Goal: Task Accomplishment & Management: Manage account settings

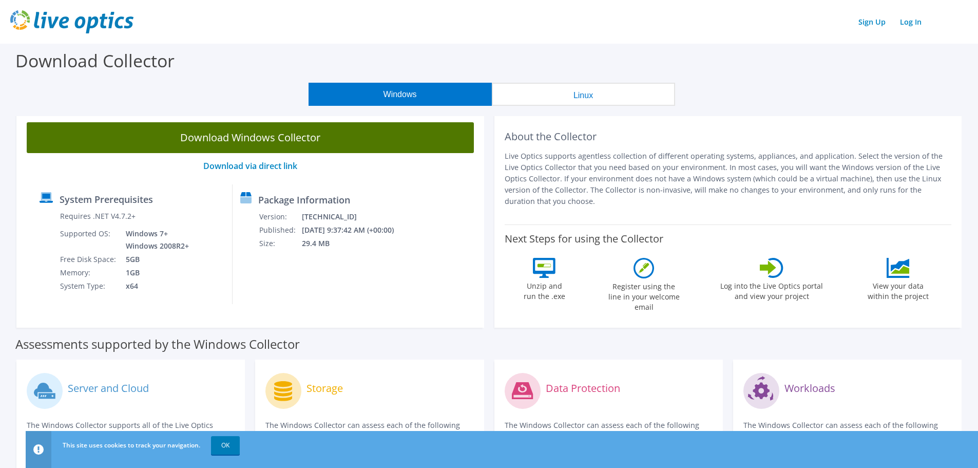
click at [263, 137] on link "Download Windows Collector" at bounding box center [250, 137] width 447 height 31
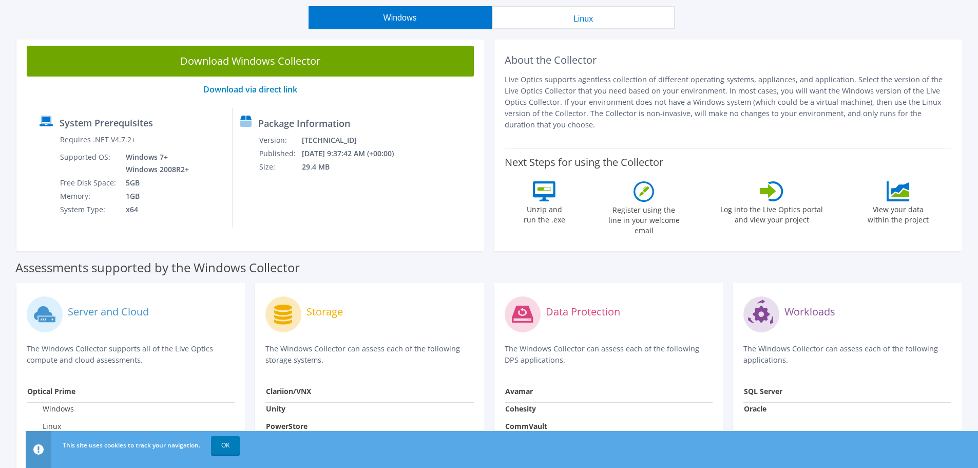
scroll to position [205, 0]
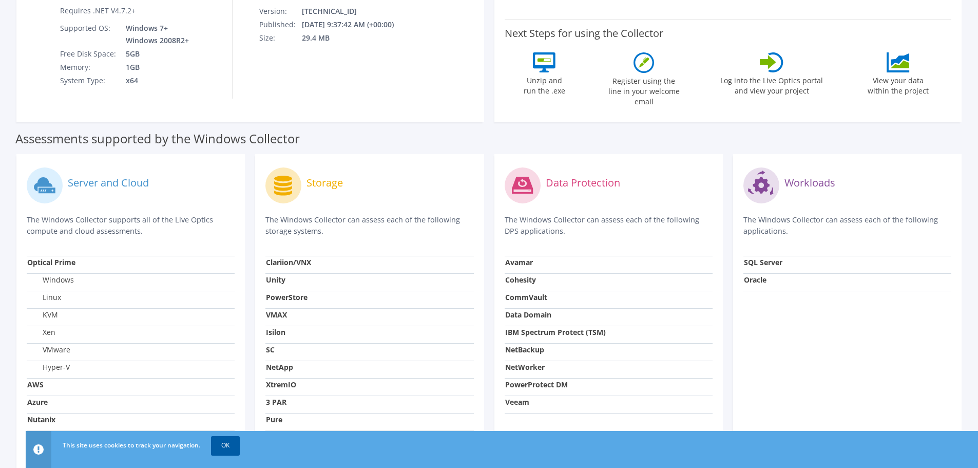
click at [222, 448] on link "OK" at bounding box center [225, 445] width 29 height 18
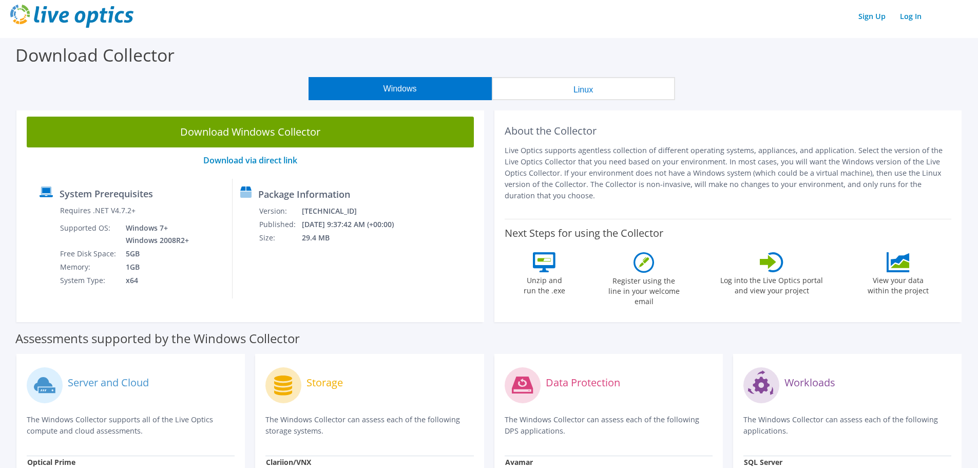
scroll to position [0, 0]
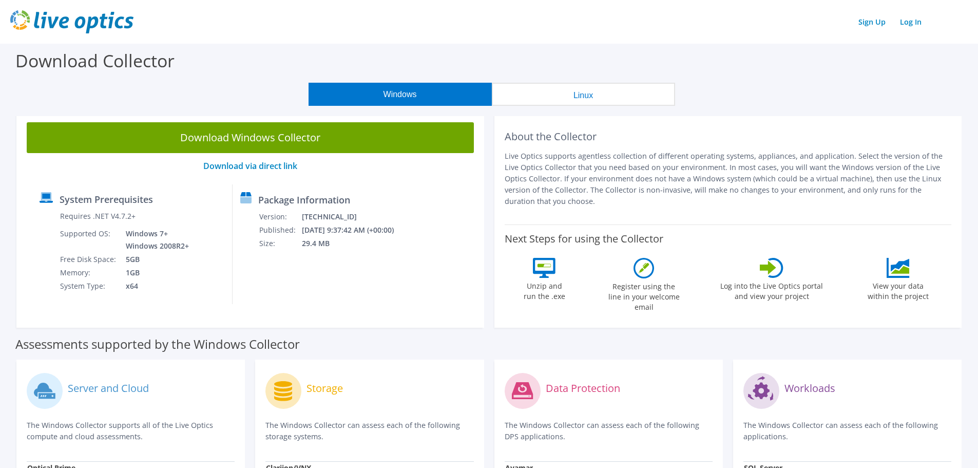
click at [564, 91] on button "Linux" at bounding box center [583, 94] width 183 height 23
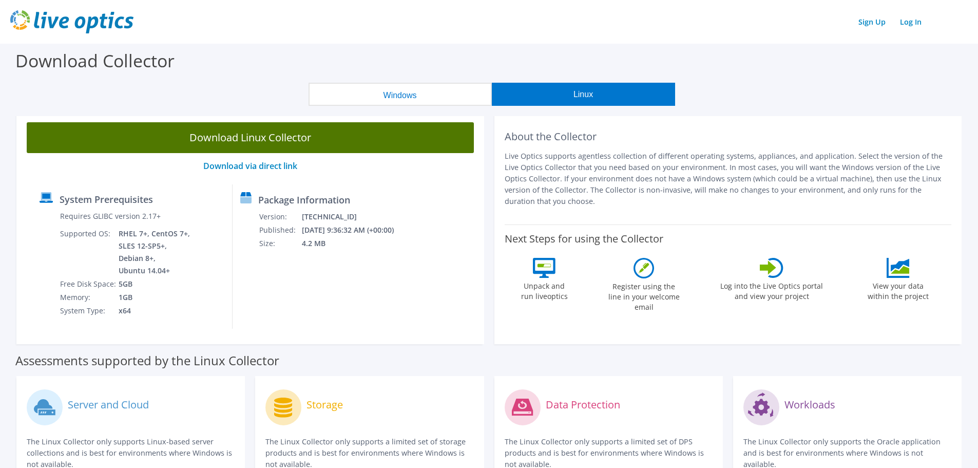
click at [273, 144] on link "Download Linux Collector" at bounding box center [250, 137] width 447 height 31
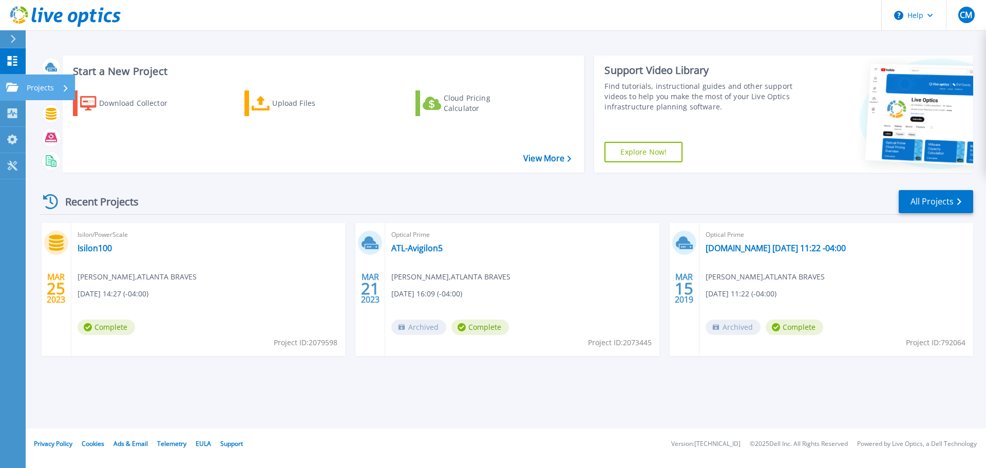
click at [12, 85] on icon at bounding box center [12, 87] width 12 height 9
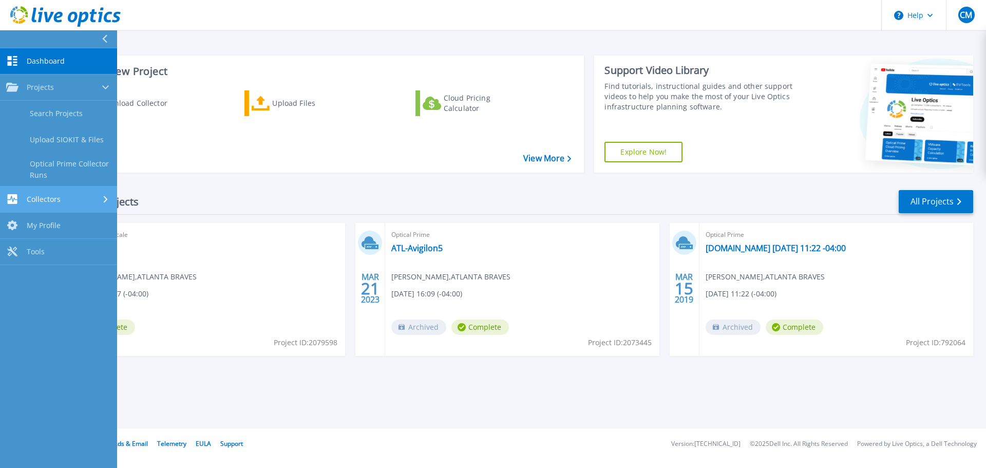
click at [30, 199] on span "Collectors" at bounding box center [44, 199] width 34 height 9
click at [45, 62] on span "Dashboard" at bounding box center [46, 60] width 38 height 9
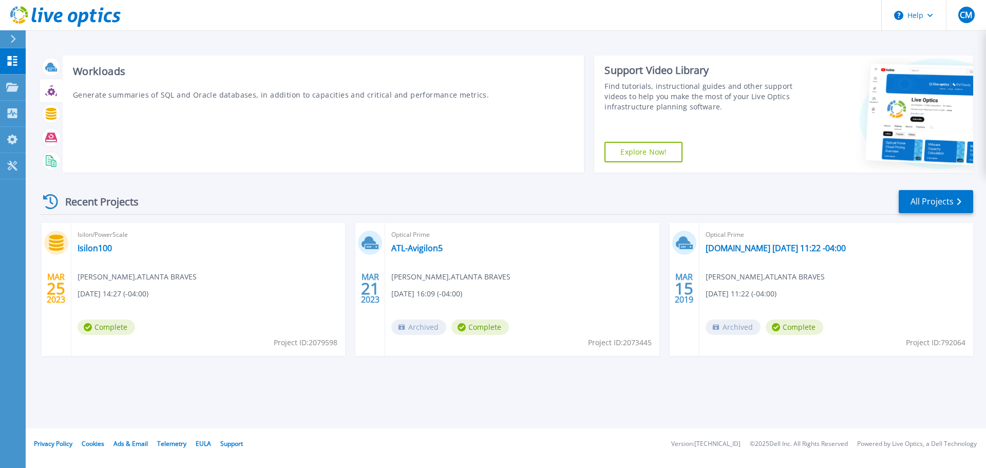
click at [49, 92] on icon at bounding box center [51, 92] width 8 height 8
click at [49, 116] on icon at bounding box center [51, 114] width 11 height 12
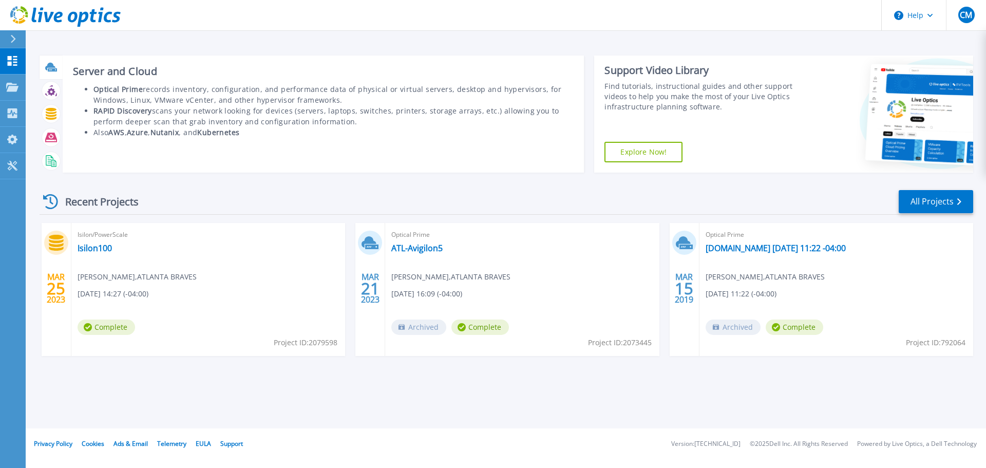
click at [52, 67] on icon at bounding box center [50, 67] width 10 height 8
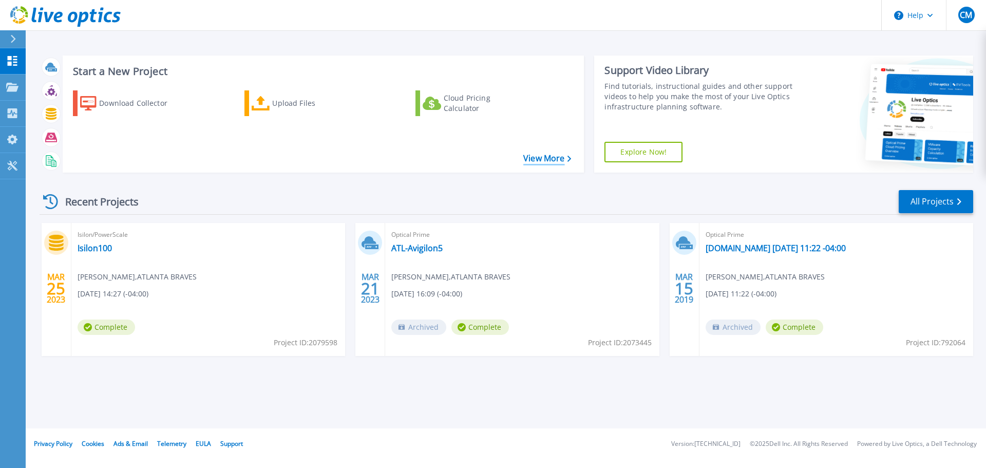
click at [543, 157] on link "View More" at bounding box center [547, 158] width 48 height 10
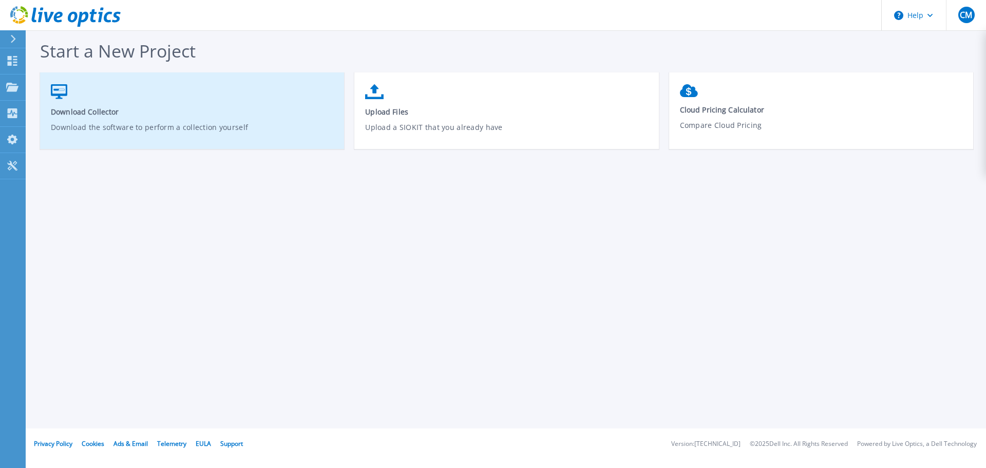
click at [272, 129] on p "Download the software to perform a collection yourself" at bounding box center [192, 134] width 283 height 24
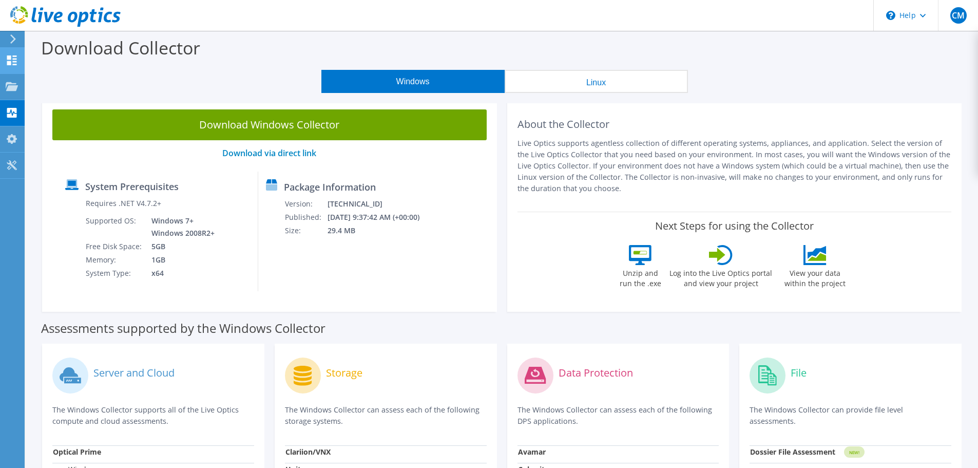
click at [16, 57] on icon at bounding box center [12, 60] width 12 height 10
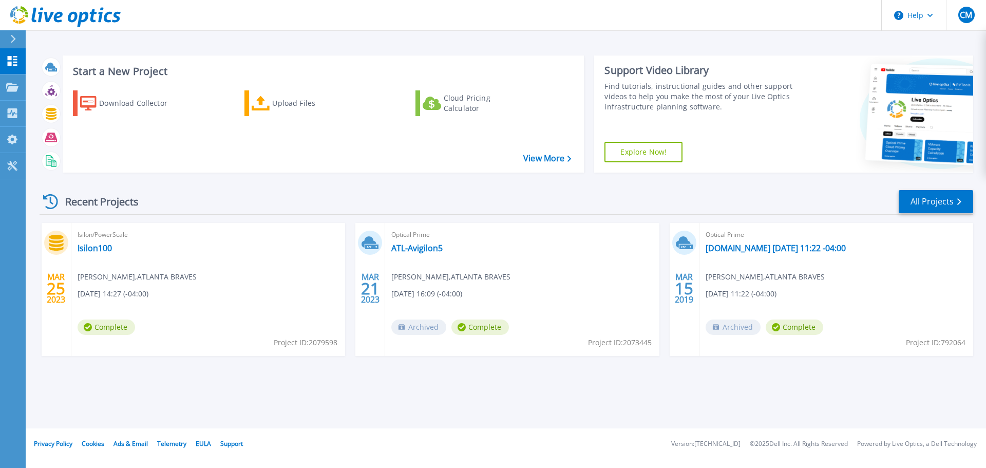
click at [95, 72] on h3 "Start a New Project" at bounding box center [322, 71] width 498 height 11
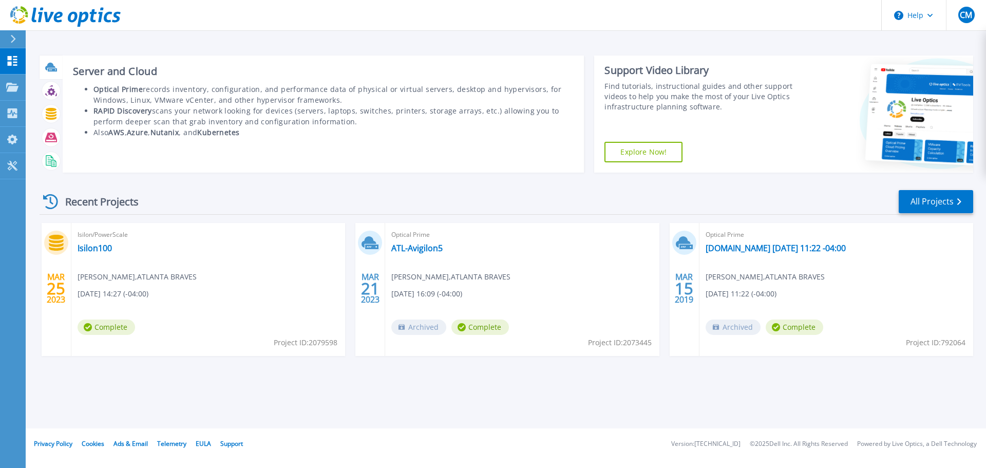
click at [52, 67] on icon at bounding box center [50, 67] width 10 height 8
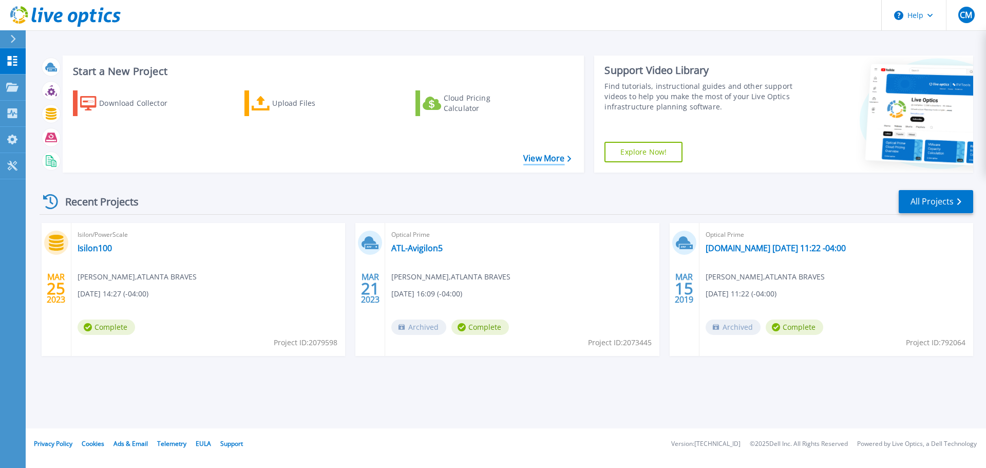
click at [553, 158] on link "View More" at bounding box center [547, 158] width 48 height 10
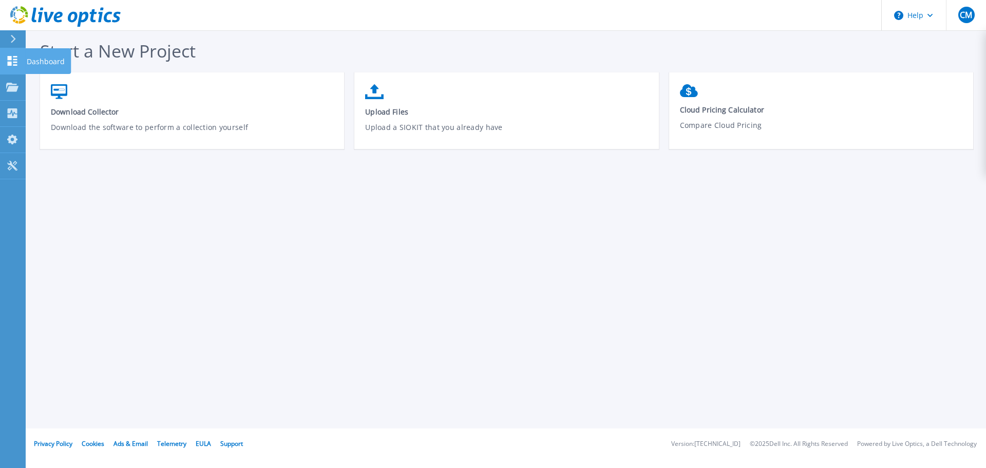
click at [16, 61] on icon at bounding box center [12, 61] width 12 height 10
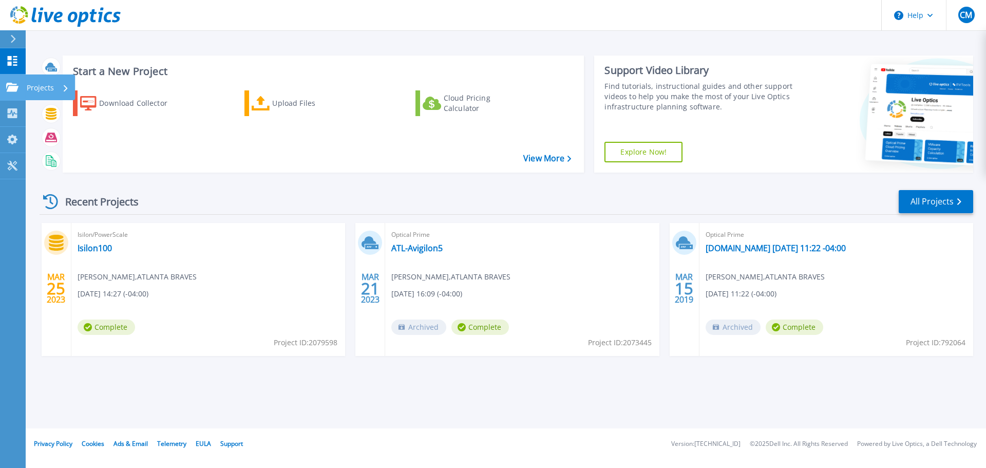
click at [11, 91] on icon at bounding box center [12, 87] width 12 height 9
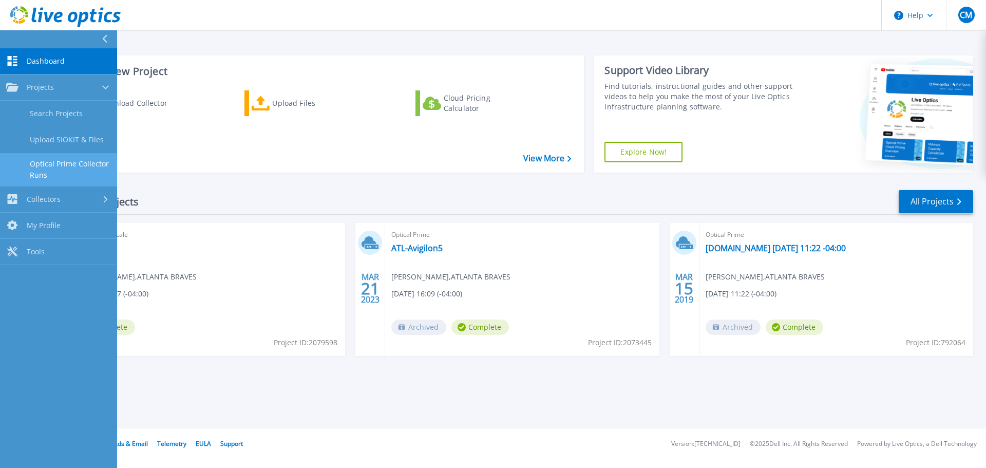
click at [82, 171] on link "Optical Prime Collector Runs" at bounding box center [58, 169] width 117 height 33
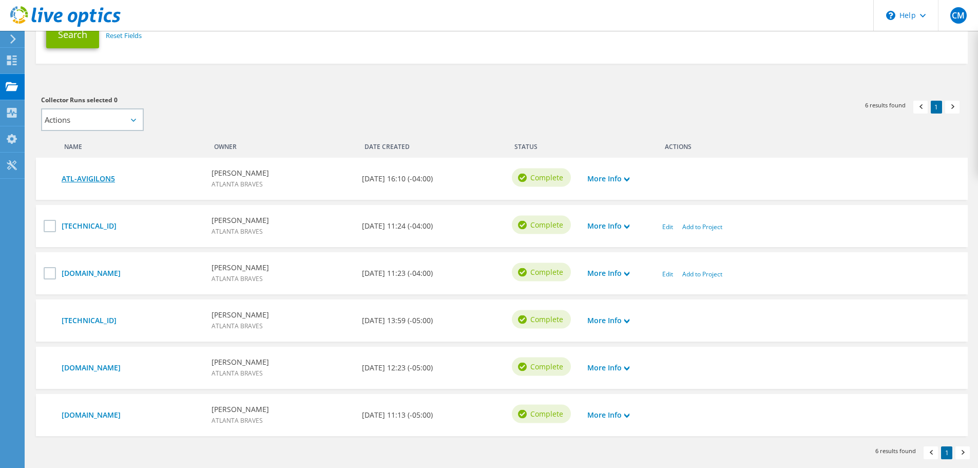
scroll to position [205, 0]
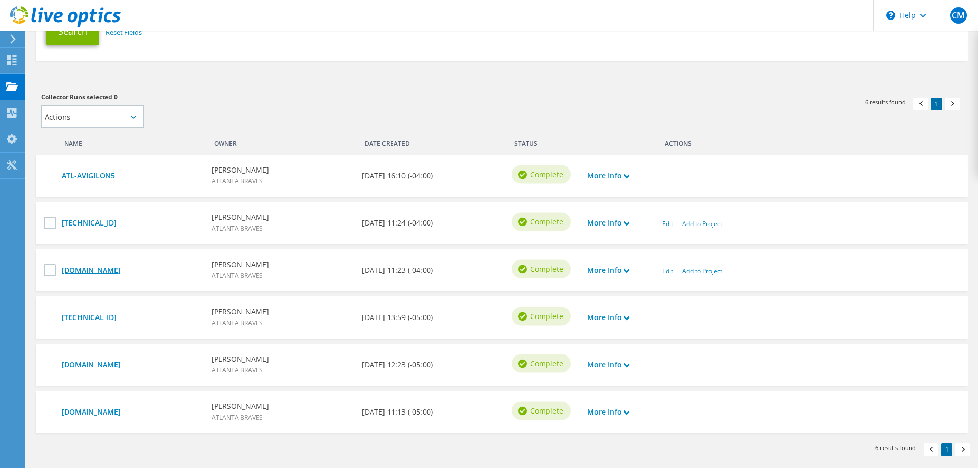
click at [103, 268] on link "vce-esxi-01.braves.mlb" at bounding box center [132, 269] width 140 height 11
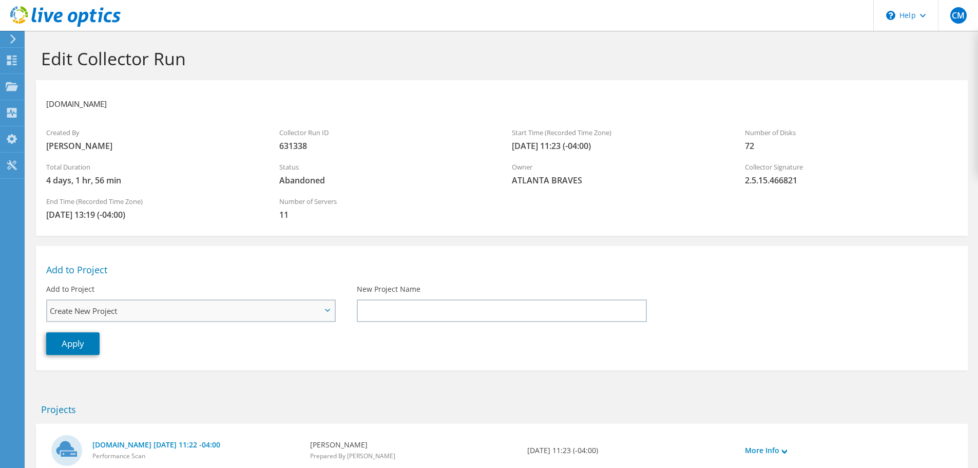
click at [309, 309] on span "Create New Project" at bounding box center [186, 310] width 272 height 12
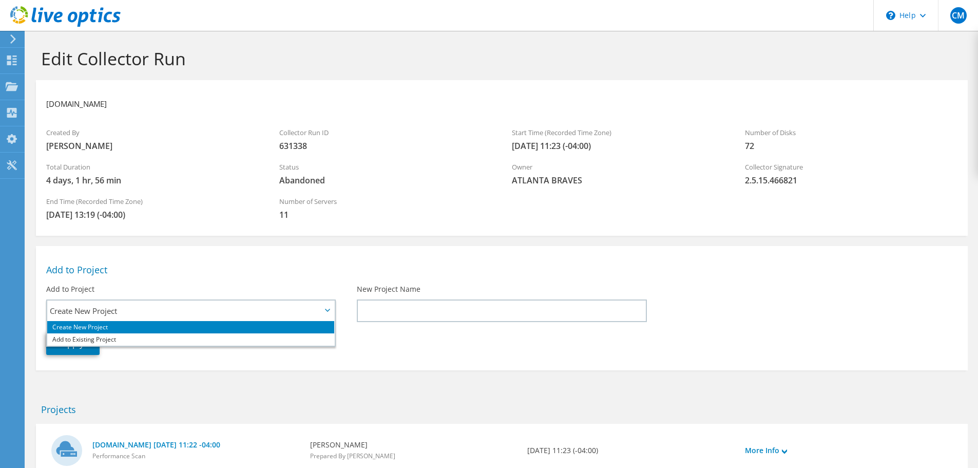
click at [288, 281] on div "Add to Project Create New Project Add to Existing Project Create New Project Cr…" at bounding box center [191, 298] width 311 height 39
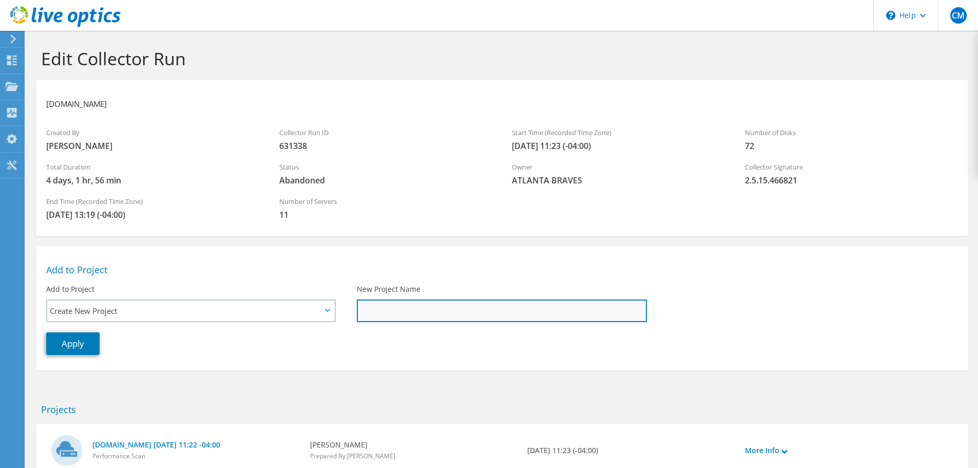
click at [399, 307] on input "New Project Name" at bounding box center [502, 310] width 290 height 23
click at [371, 314] on input "New Project Name" at bounding box center [502, 310] width 290 height 23
paste input "https://atl-vxrvc.braves.mlb/"
drag, startPoint x: 387, startPoint y: 311, endPoint x: 268, endPoint y: 318, distance: 118.8
click at [268, 318] on div "Add to Project Add to Project Create New Project Add to Existing Project Create…" at bounding box center [502, 305] width 932 height 109
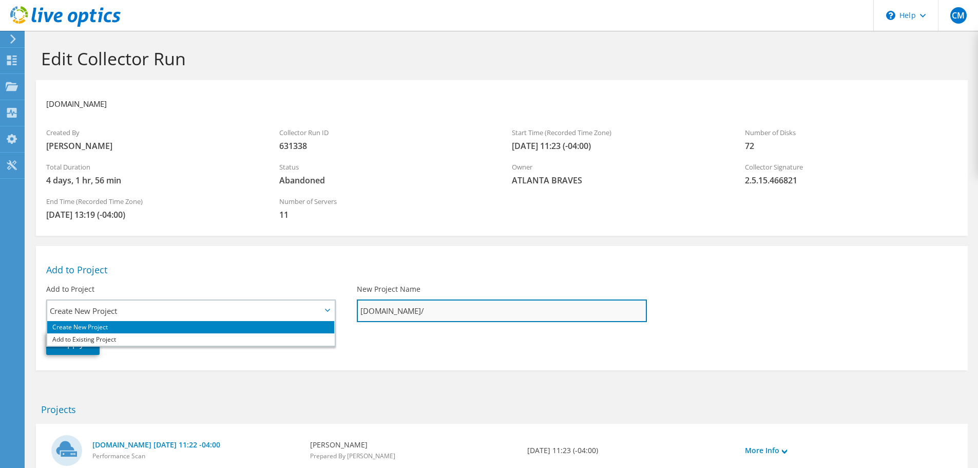
click at [472, 315] on input "atl-vxrvc.braves.mlb/" at bounding box center [502, 310] width 290 height 23
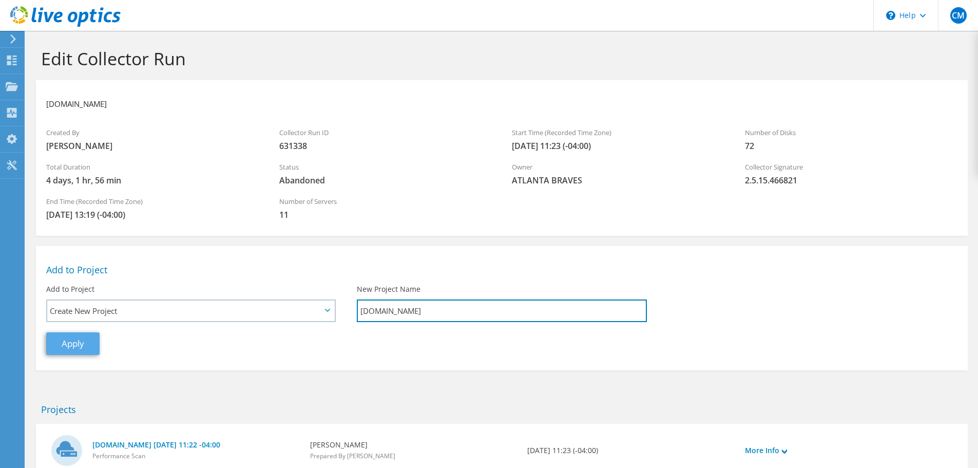
type input "atl-vxrvc.braves.mlb"
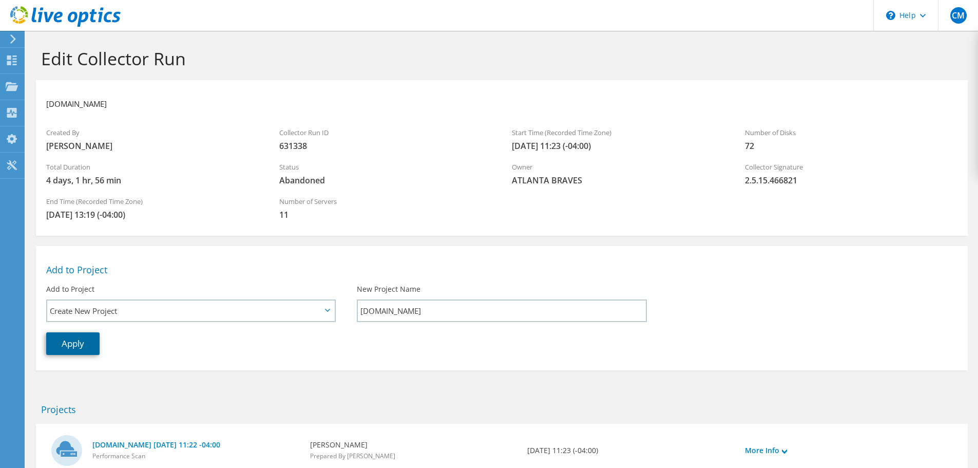
click at [85, 343] on link "Apply" at bounding box center [72, 343] width 53 height 23
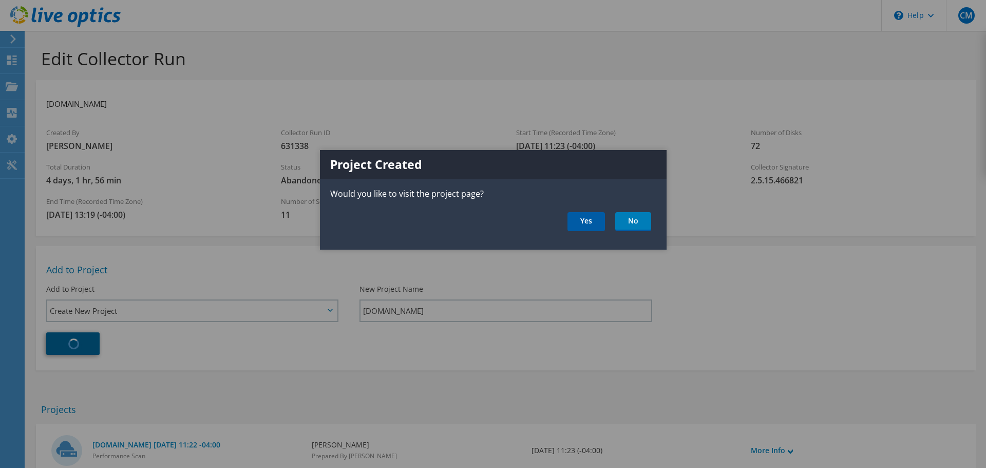
click at [589, 221] on link "Yes" at bounding box center [585, 221] width 37 height 19
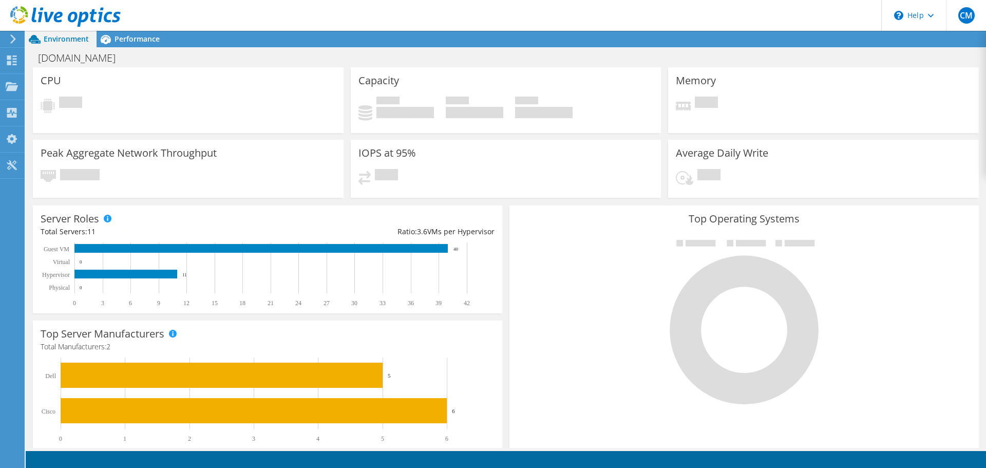
click at [410, 131] on div "Capacity Used 24.04 TiB Free 37.82 TiB Total 61.87 TiB" at bounding box center [506, 100] width 311 height 66
click at [201, 80] on div "CPU Pending" at bounding box center [188, 100] width 311 height 66
click at [132, 36] on span "Performance" at bounding box center [136, 39] width 45 height 10
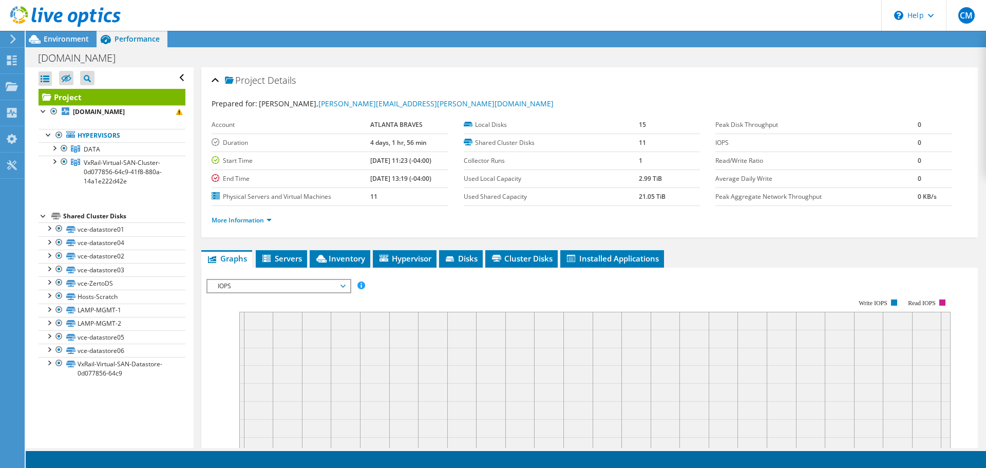
click at [12, 37] on icon at bounding box center [13, 38] width 8 height 9
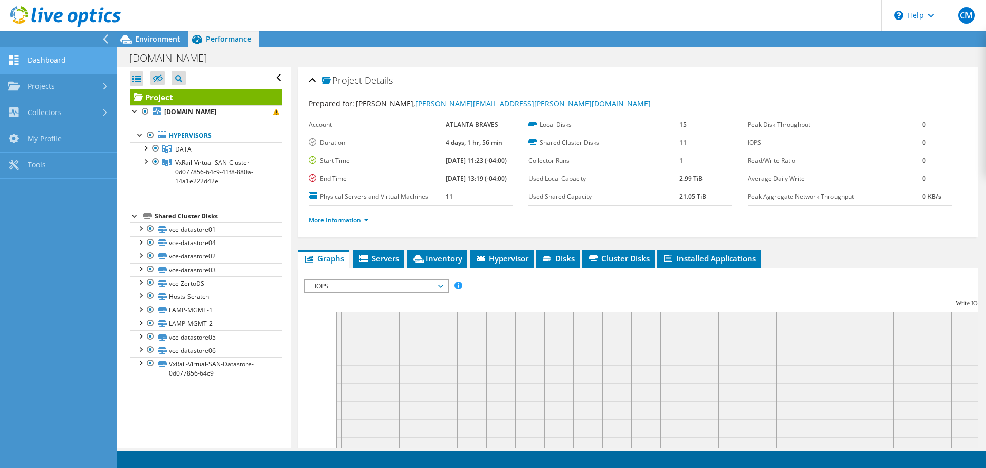
click at [40, 57] on link "Dashboard" at bounding box center [58, 61] width 117 height 26
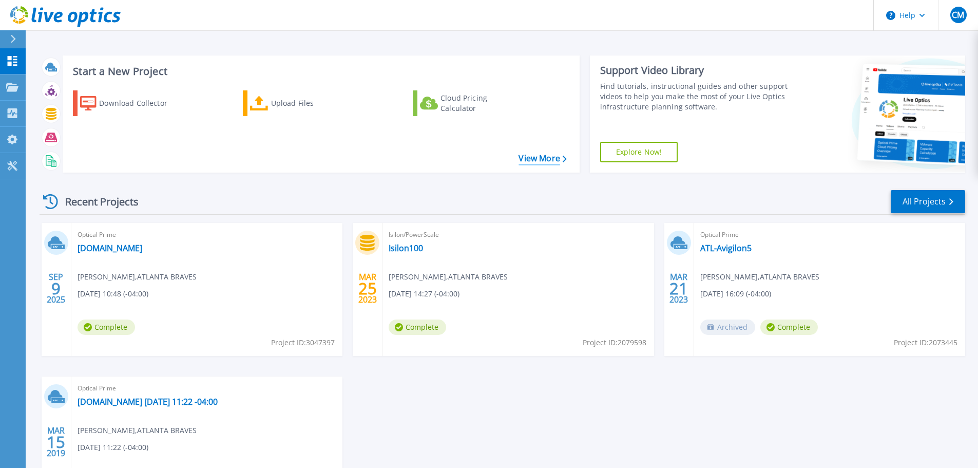
click at [532, 161] on link "View More" at bounding box center [542, 158] width 48 height 10
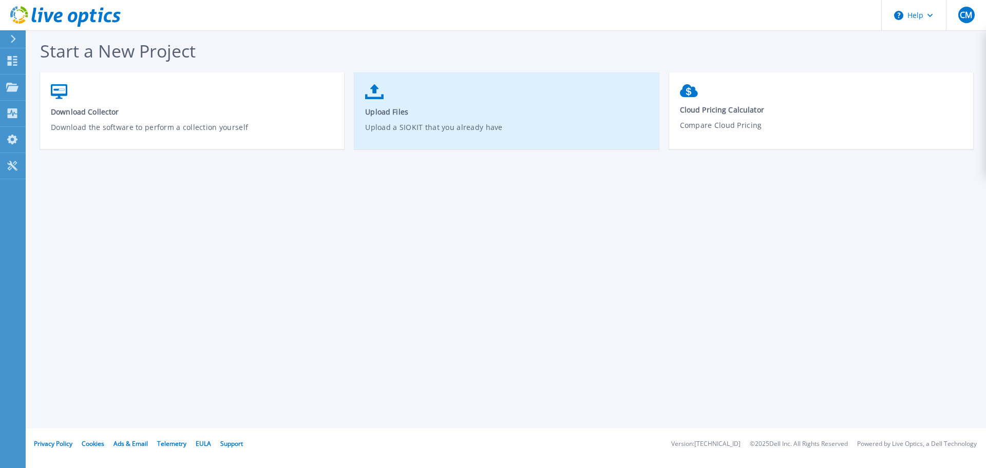
click at [441, 126] on p "Upload a SIOKIT that you already have" at bounding box center [506, 134] width 283 height 24
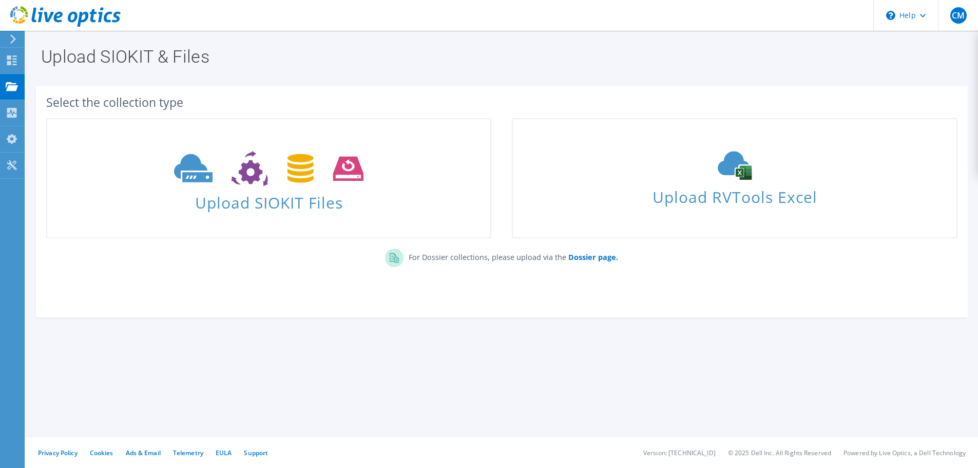
click at [14, 37] on use at bounding box center [13, 38] width 6 height 9
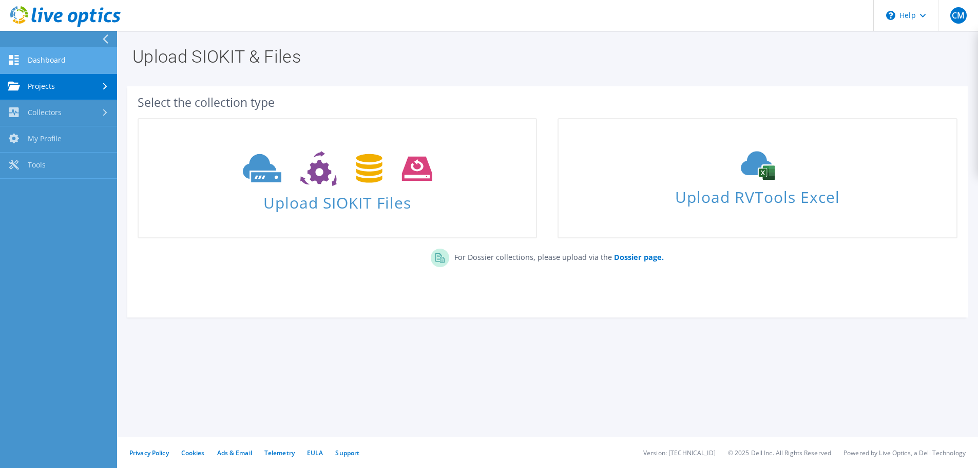
click at [54, 58] on link "Dashboard" at bounding box center [58, 61] width 117 height 26
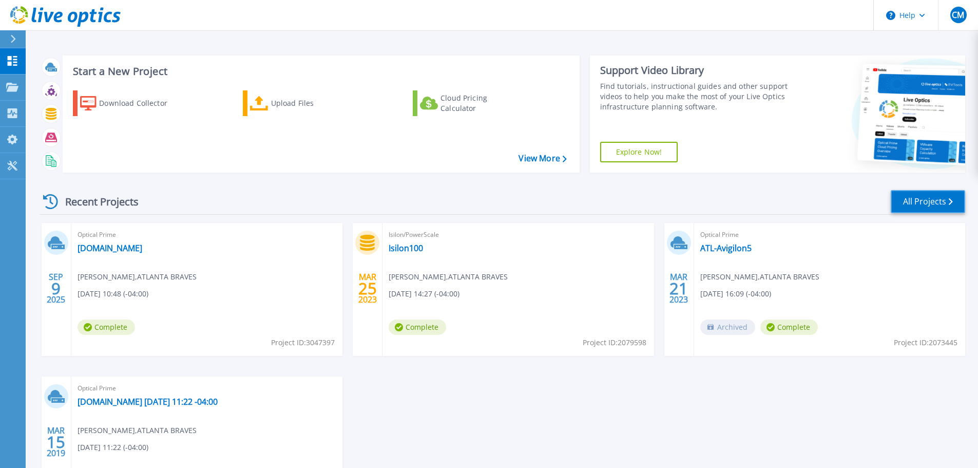
click at [925, 199] on link "All Projects" at bounding box center [928, 201] width 74 height 23
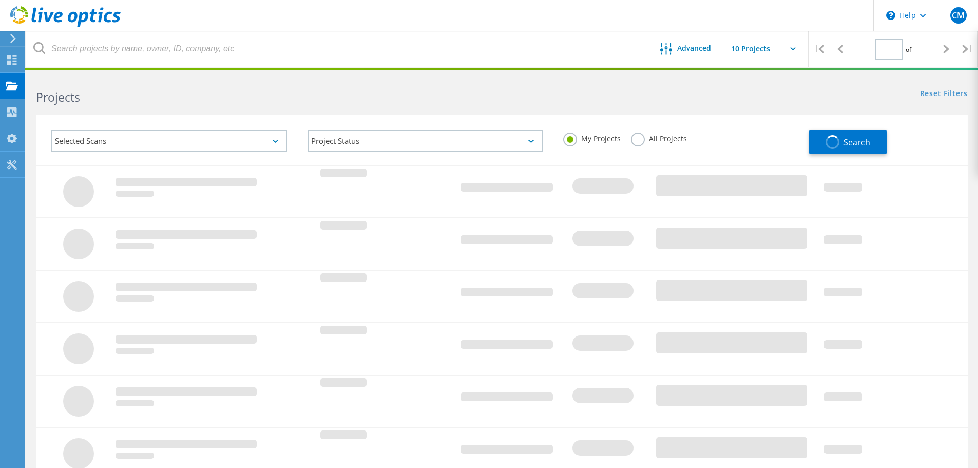
type input "1"
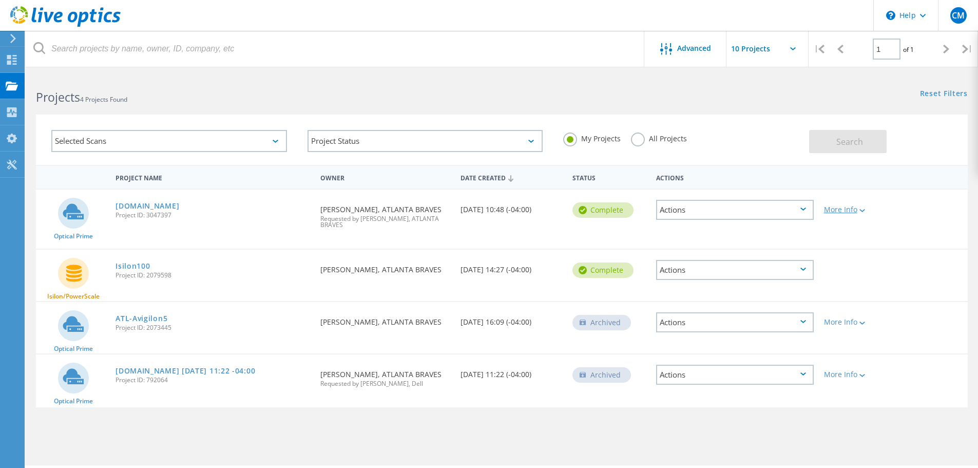
click at [852, 210] on div "More Info" at bounding box center [856, 209] width 64 height 7
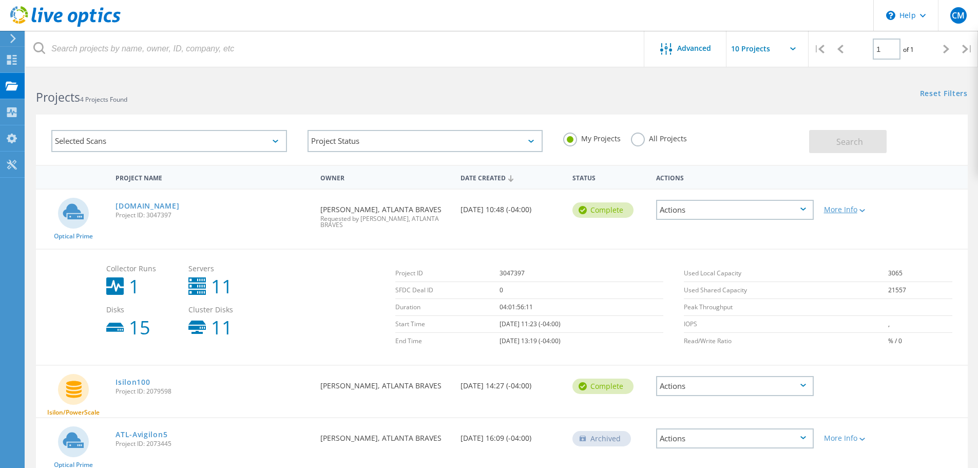
click at [852, 210] on div "More Info" at bounding box center [856, 209] width 64 height 7
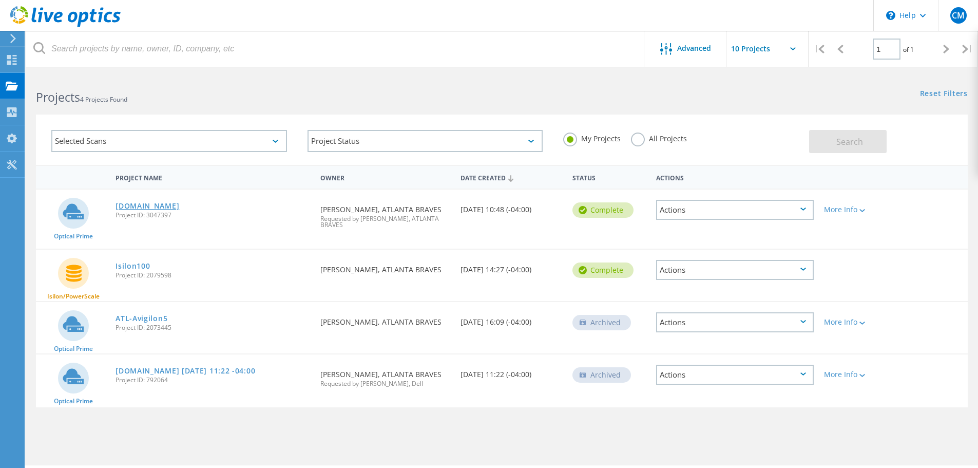
click at [143, 206] on link "[DOMAIN_NAME]" at bounding box center [147, 205] width 64 height 7
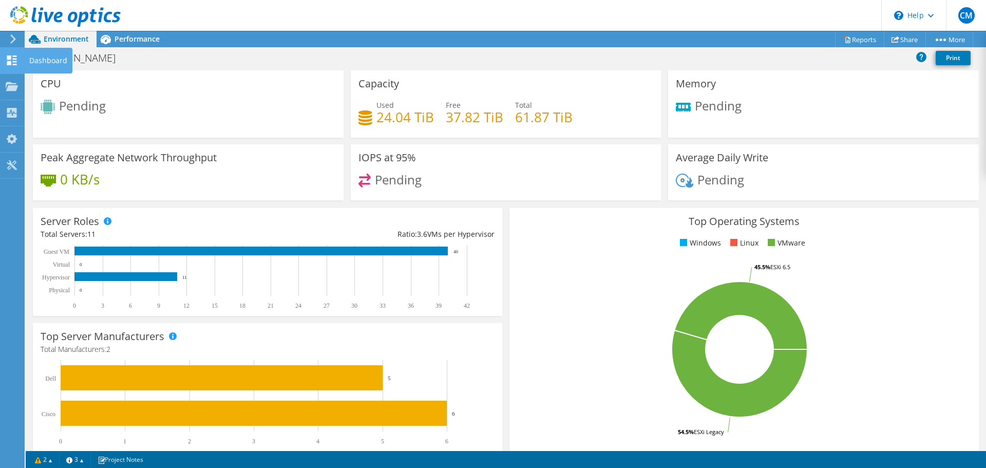
click at [13, 62] on use at bounding box center [12, 60] width 10 height 10
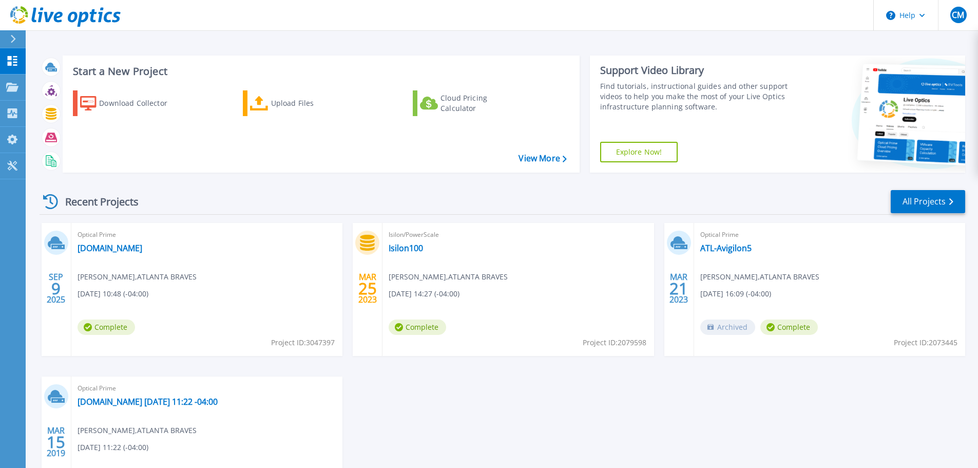
click at [630, 156] on link "Explore Now!" at bounding box center [639, 152] width 78 height 21
click at [910, 198] on link "All Projects" at bounding box center [928, 201] width 74 height 23
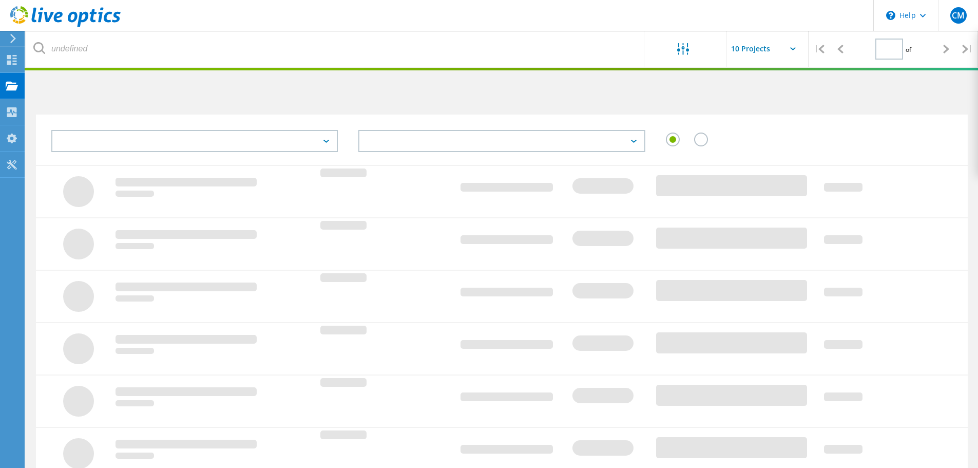
type input "1"
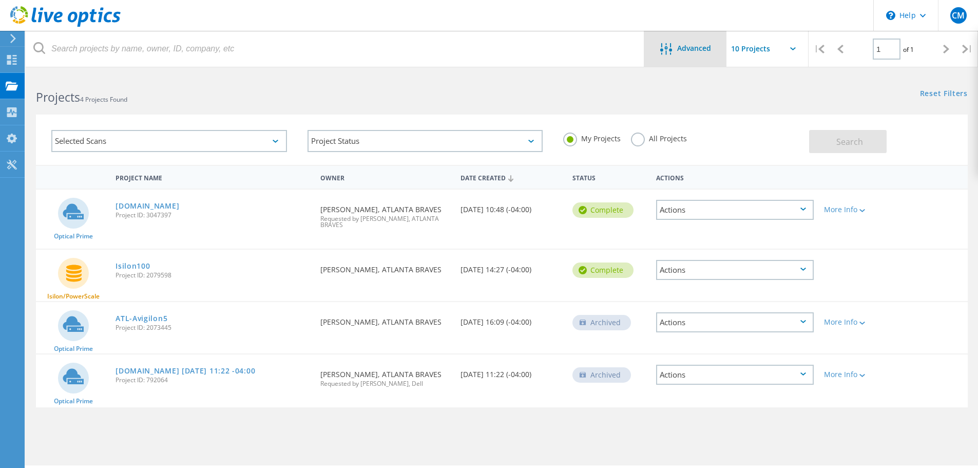
click at [700, 50] on span "Advanced" at bounding box center [694, 48] width 34 height 7
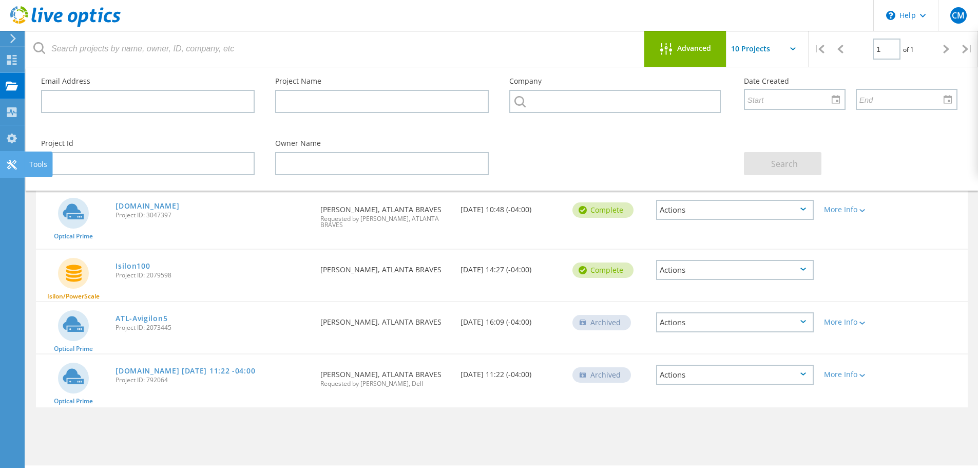
click at [9, 160] on icon at bounding box center [12, 165] width 12 height 10
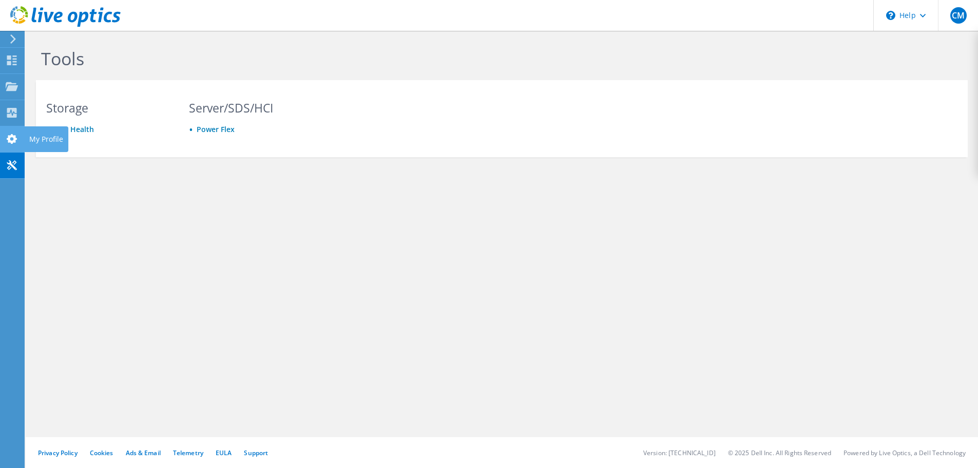
click at [13, 136] on use at bounding box center [12, 139] width 10 height 10
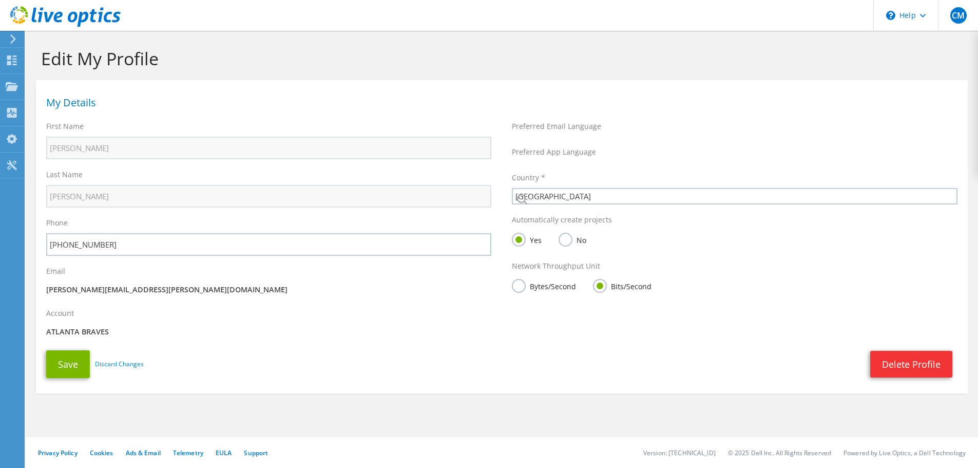
select select "224"
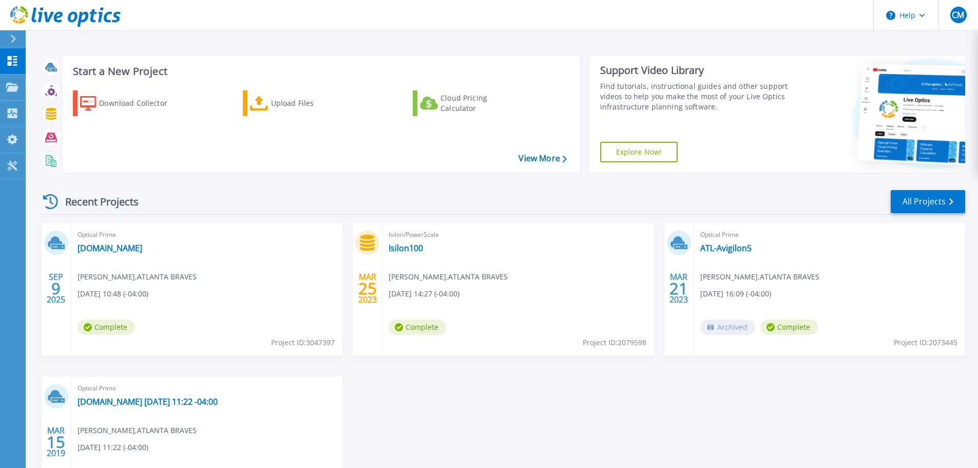
click at [65, 15] on icon at bounding box center [65, 16] width 110 height 21
click at [536, 163] on link "View More" at bounding box center [542, 158] width 48 height 10
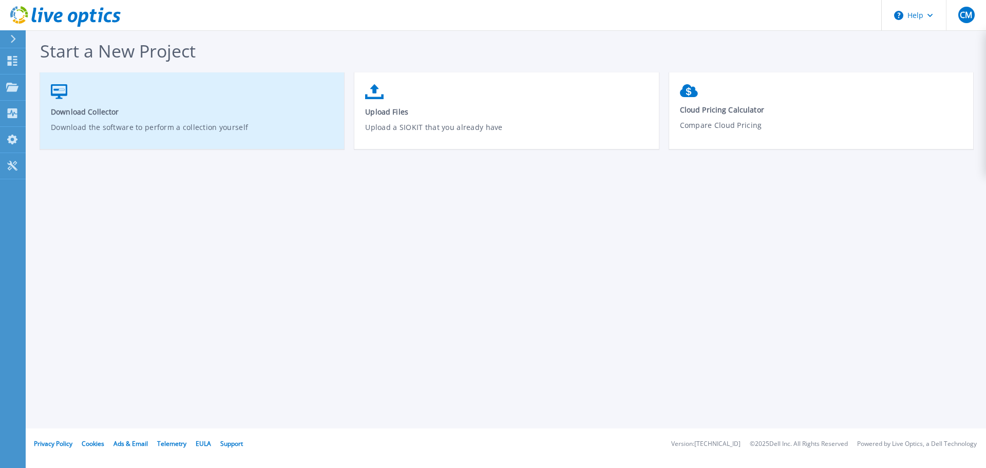
click at [194, 131] on p "Download the software to perform a collection yourself" at bounding box center [192, 134] width 283 height 24
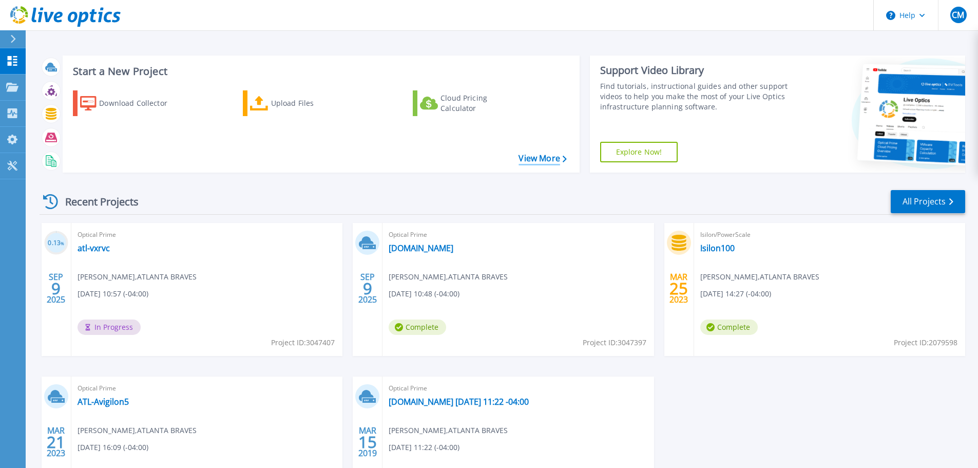
click at [529, 157] on link "View More" at bounding box center [542, 158] width 48 height 10
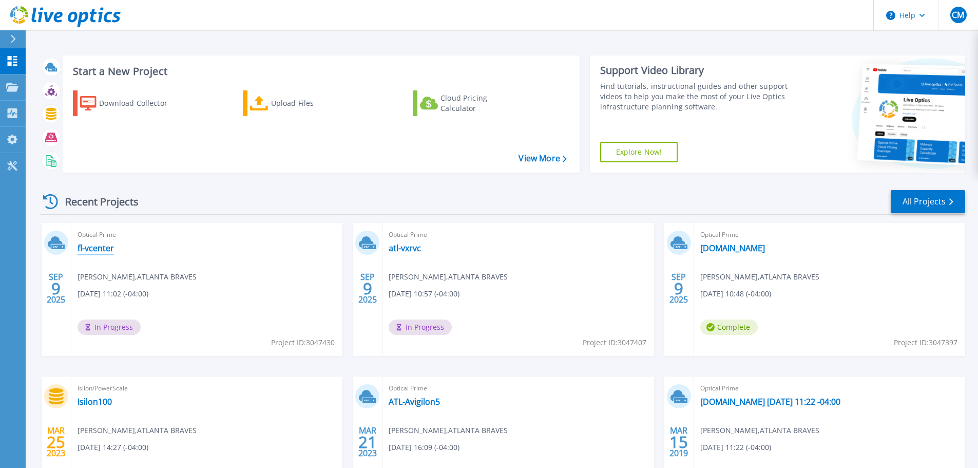
click at [96, 247] on link "fl-vcenter" at bounding box center [96, 248] width 36 height 10
click at [19, 84] on div "Projects" at bounding box center [30, 87] width 48 height 9
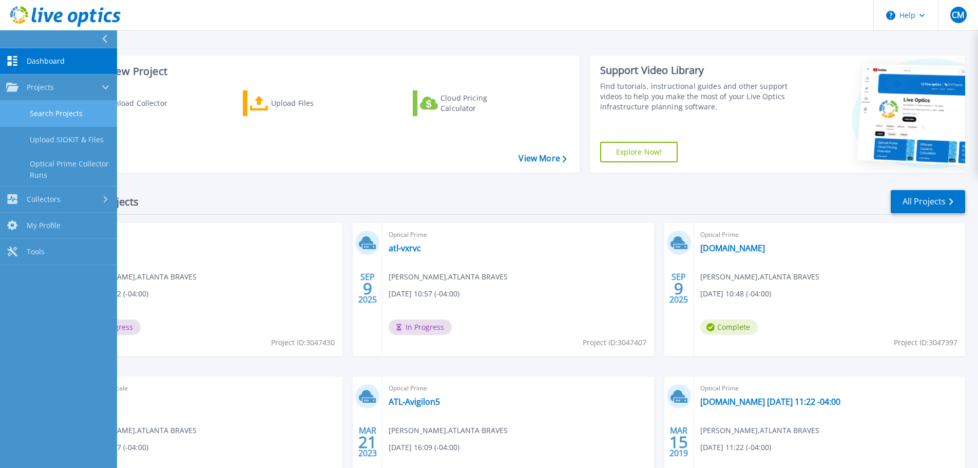
click at [43, 109] on link "Search Projects" at bounding box center [58, 114] width 117 height 26
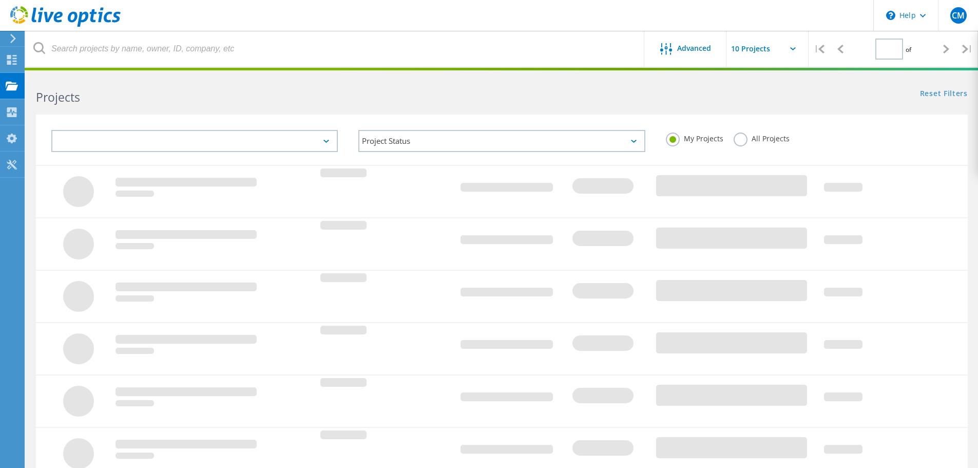
type input "1"
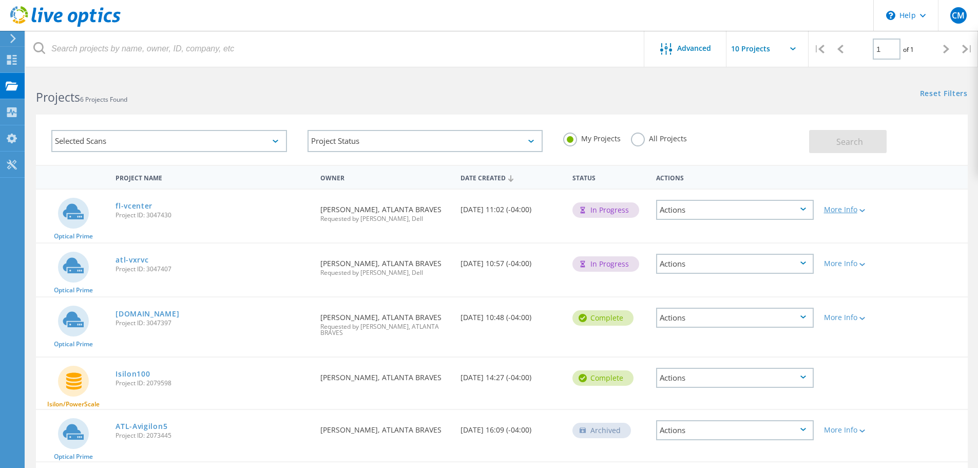
click at [854, 209] on div "More Info" at bounding box center [856, 209] width 64 height 7
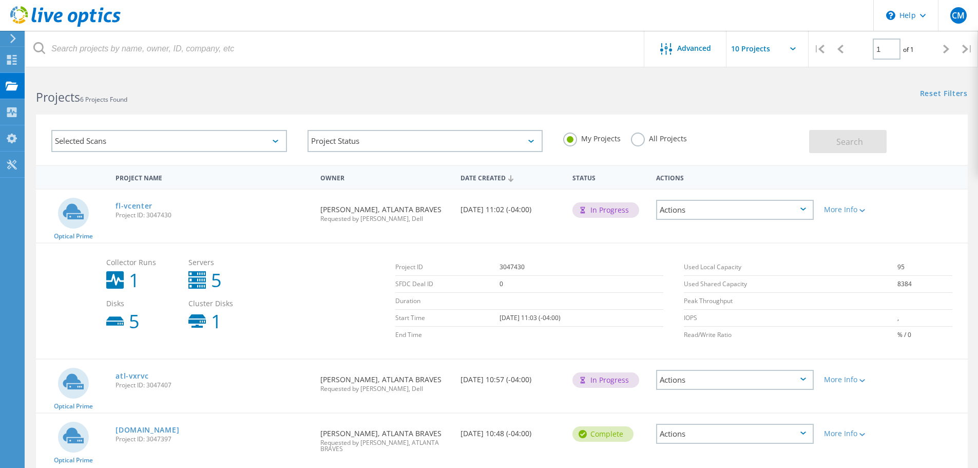
click at [774, 205] on div "Actions" at bounding box center [735, 210] width 158 height 20
click at [712, 231] on div "Delete" at bounding box center [735, 234] width 156 height 16
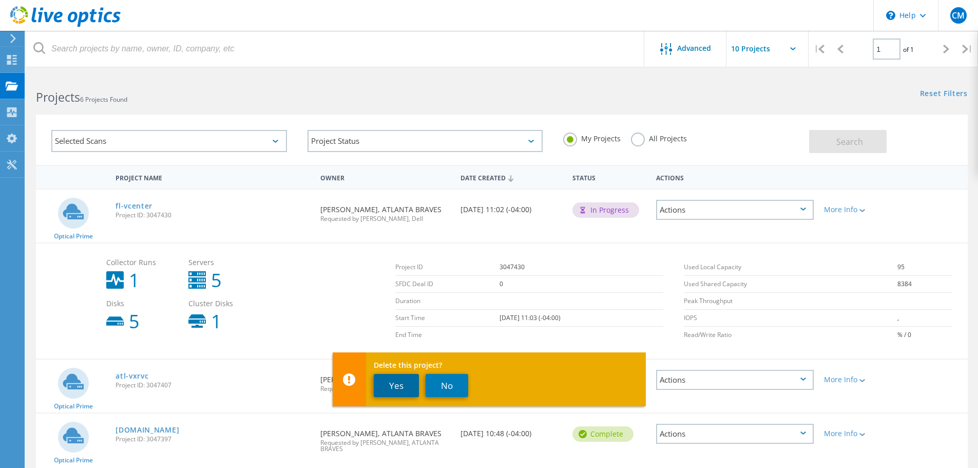
click at [395, 384] on button "Yes" at bounding box center [396, 385] width 45 height 23
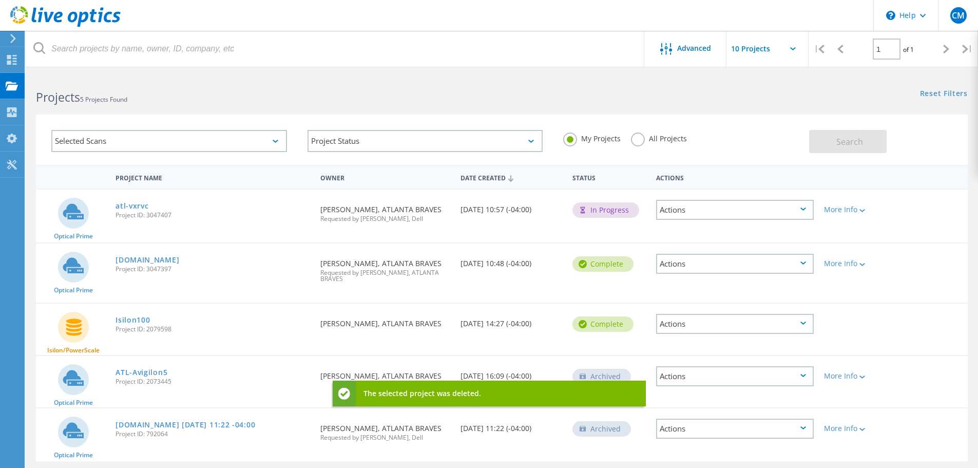
click at [749, 211] on div "Actions" at bounding box center [735, 210] width 158 height 20
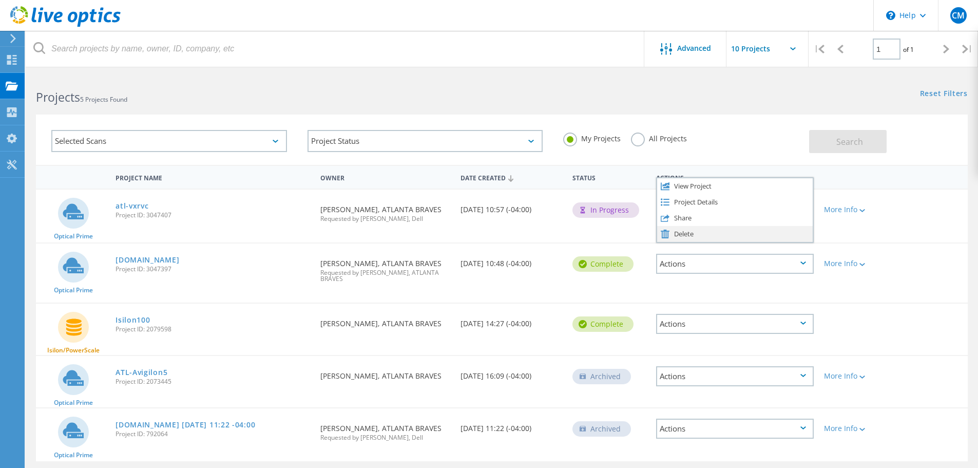
click at [700, 235] on div "Delete" at bounding box center [735, 234] width 156 height 16
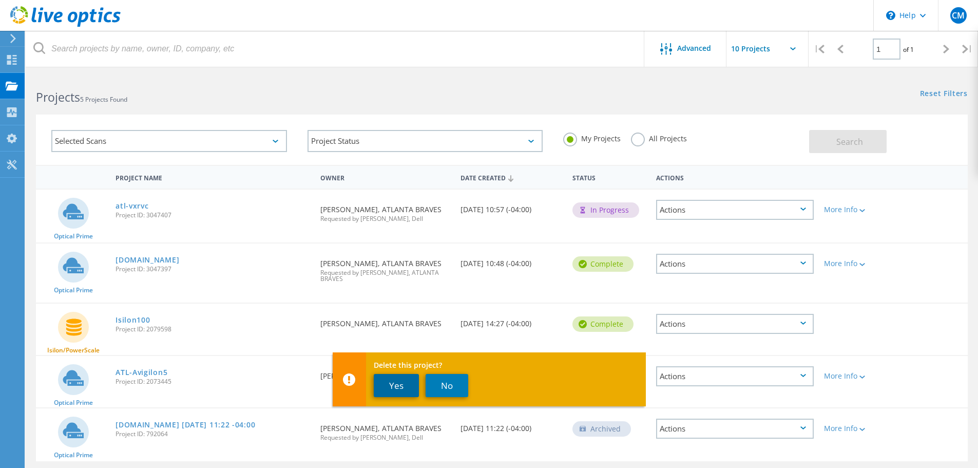
click at [391, 383] on button "Yes" at bounding box center [396, 385] width 45 height 23
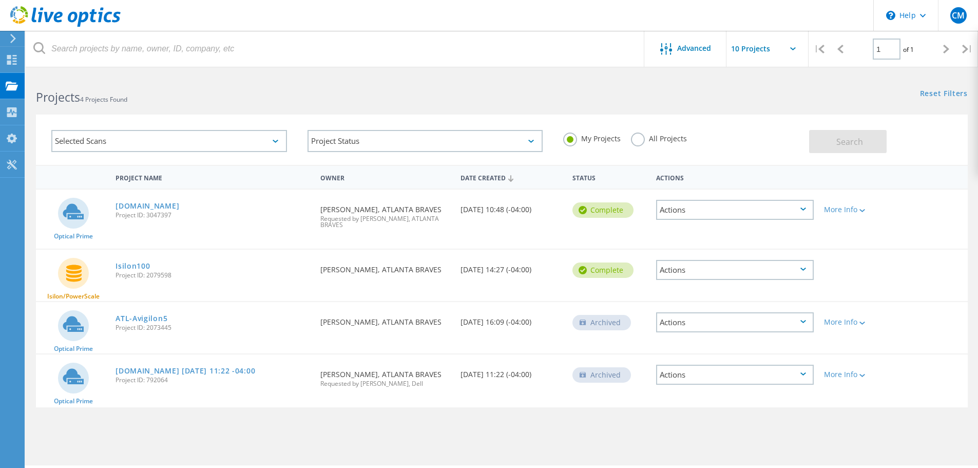
click at [719, 210] on div "Actions" at bounding box center [735, 210] width 158 height 20
click at [683, 235] on div "Delete" at bounding box center [735, 234] width 156 height 16
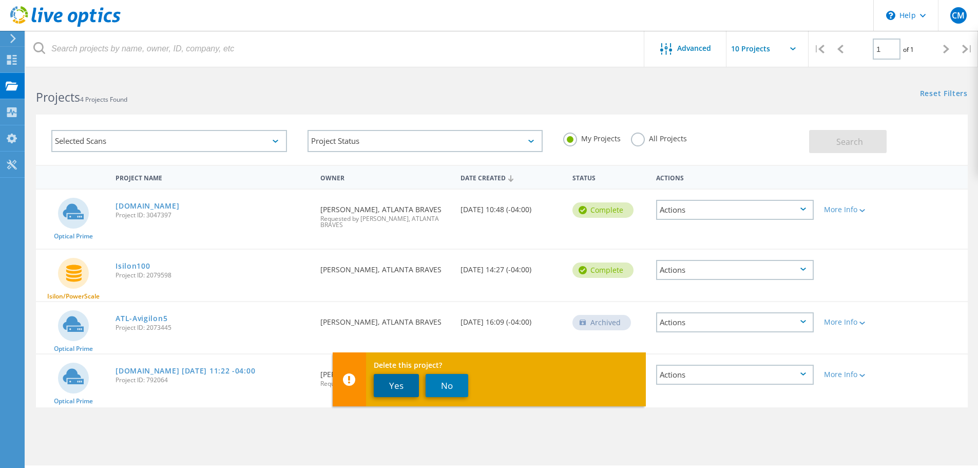
click at [406, 386] on button "Yes" at bounding box center [396, 385] width 45 height 23
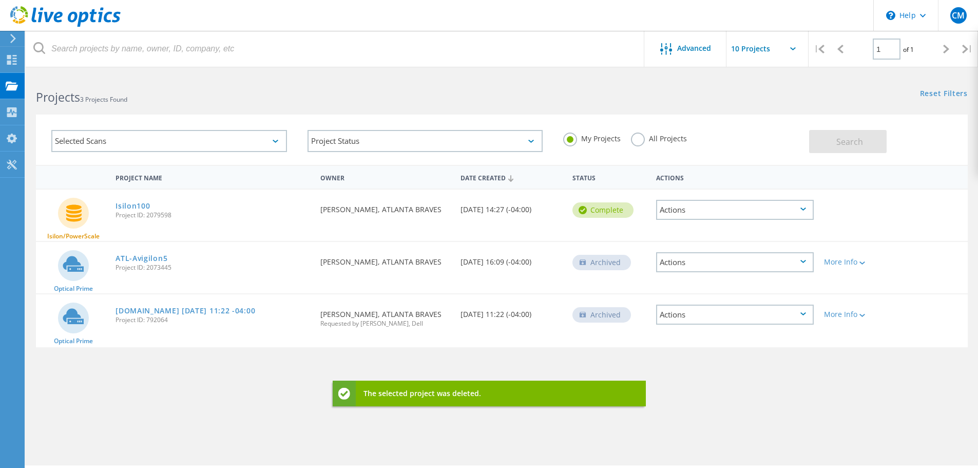
click at [689, 211] on div "Actions" at bounding box center [735, 210] width 158 height 20
click at [673, 249] on div "Delete" at bounding box center [735, 242] width 156 height 16
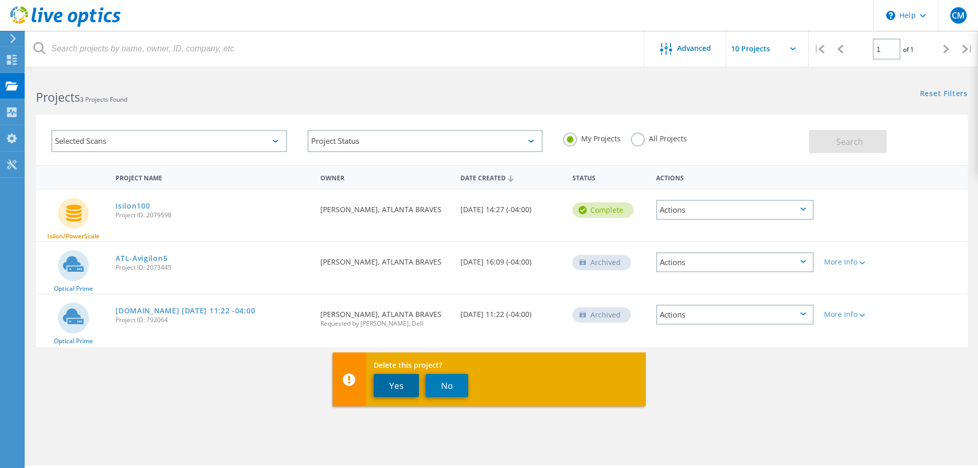
click at [393, 387] on button "Yes" at bounding box center [396, 385] width 45 height 23
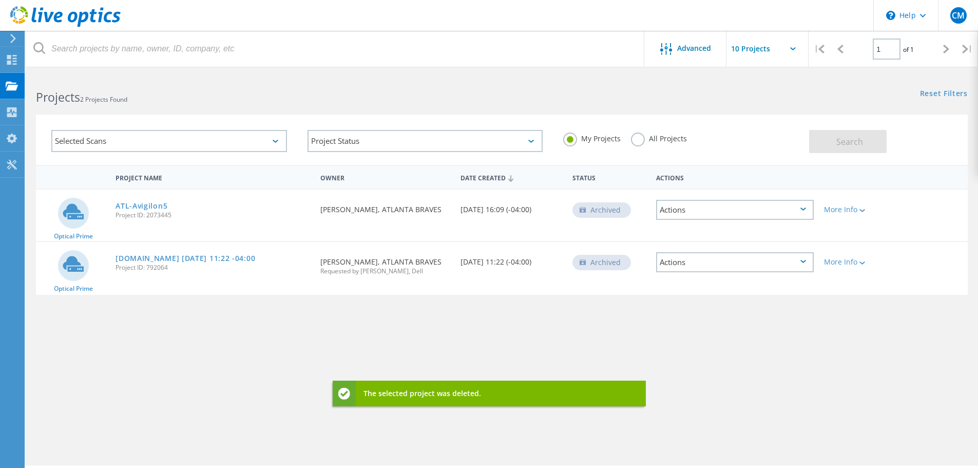
click at [694, 211] on div "Actions" at bounding box center [735, 210] width 158 height 20
click at [675, 244] on div "Restore" at bounding box center [735, 242] width 156 height 16
click at [679, 211] on div "Actions" at bounding box center [735, 210] width 158 height 20
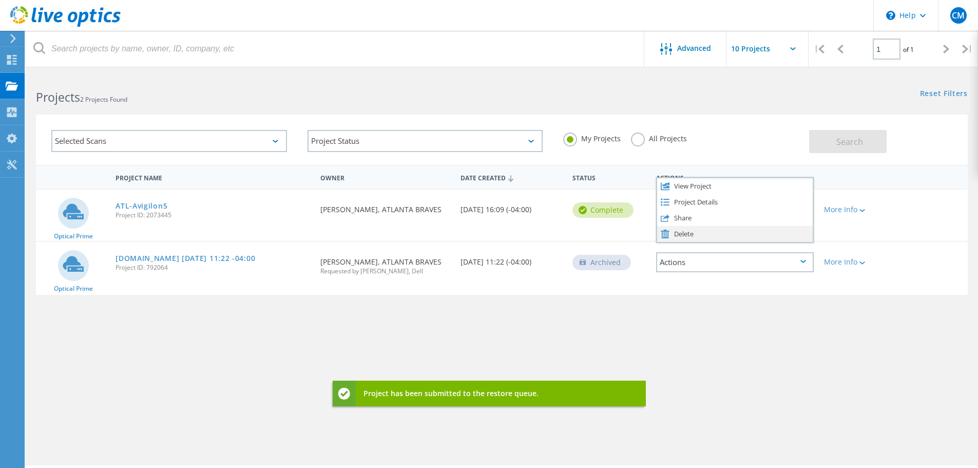
click at [686, 232] on div "Delete" at bounding box center [735, 234] width 156 height 16
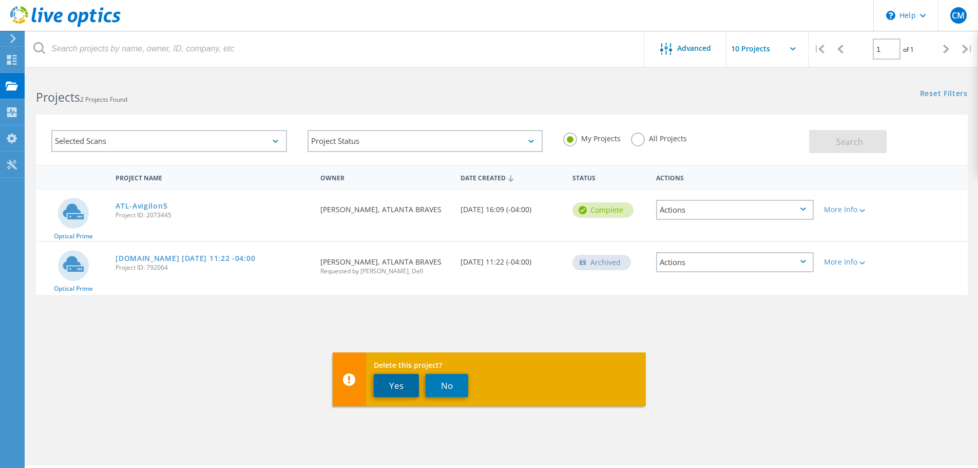
click at [405, 380] on button "Yes" at bounding box center [396, 385] width 45 height 23
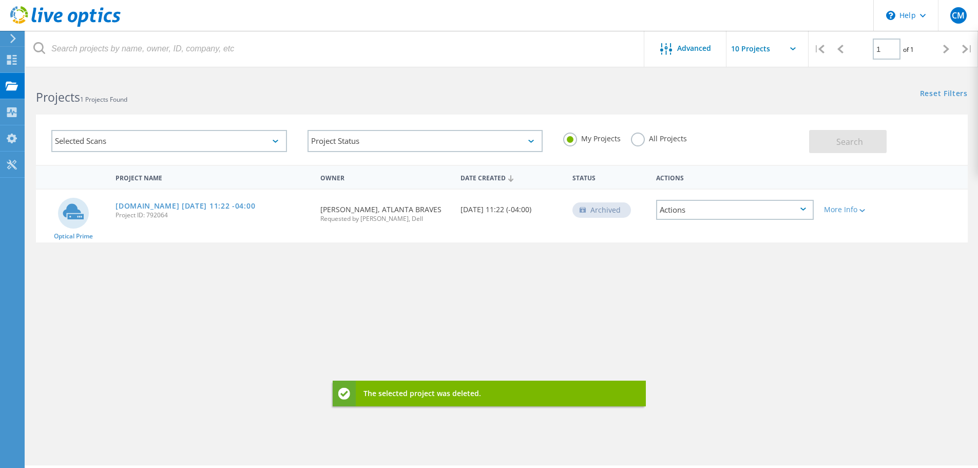
click at [684, 209] on div "Actions" at bounding box center [735, 210] width 158 height 20
click at [698, 229] on div "Delete" at bounding box center [735, 226] width 156 height 16
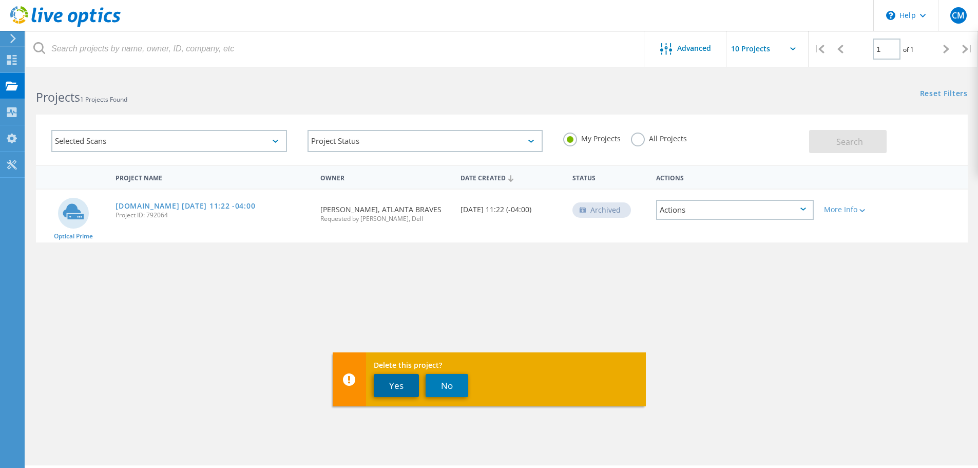
click at [400, 381] on button "Yes" at bounding box center [396, 385] width 45 height 23
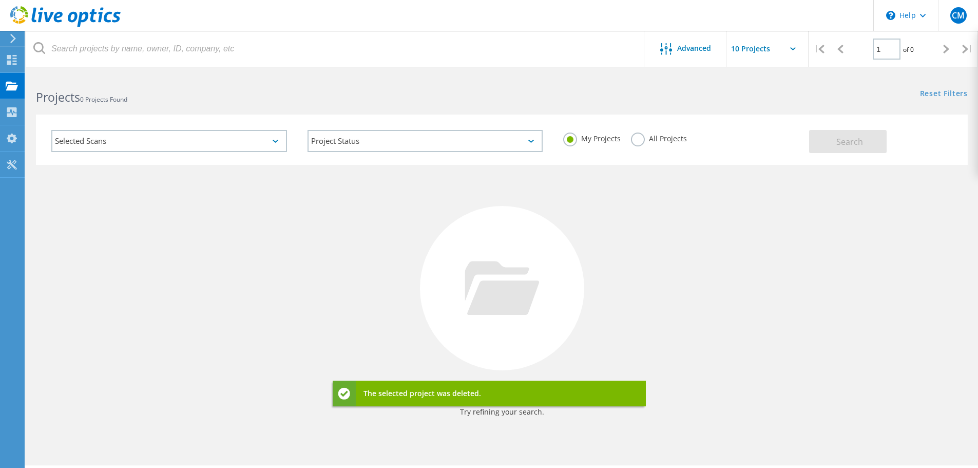
click at [274, 143] on div "Selected Scans" at bounding box center [169, 141] width 236 height 22
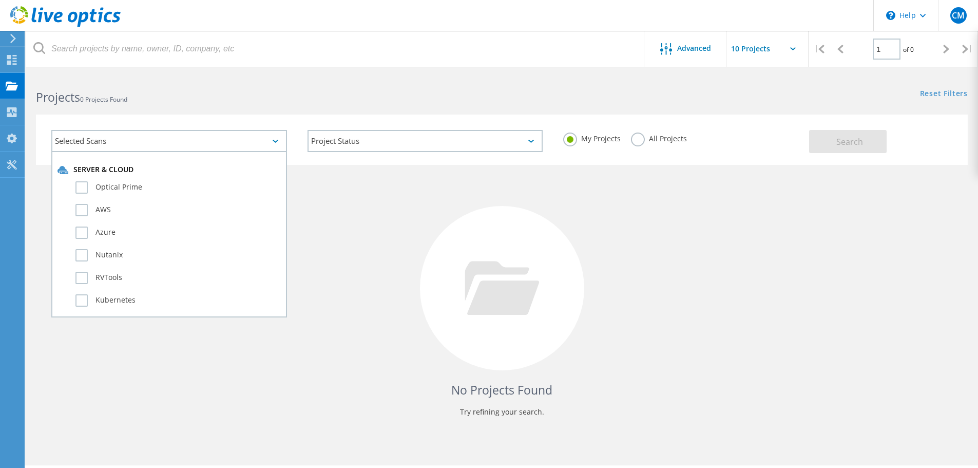
click at [324, 200] on div "No Projects Found Try refining your search." at bounding box center [502, 297] width 932 height 265
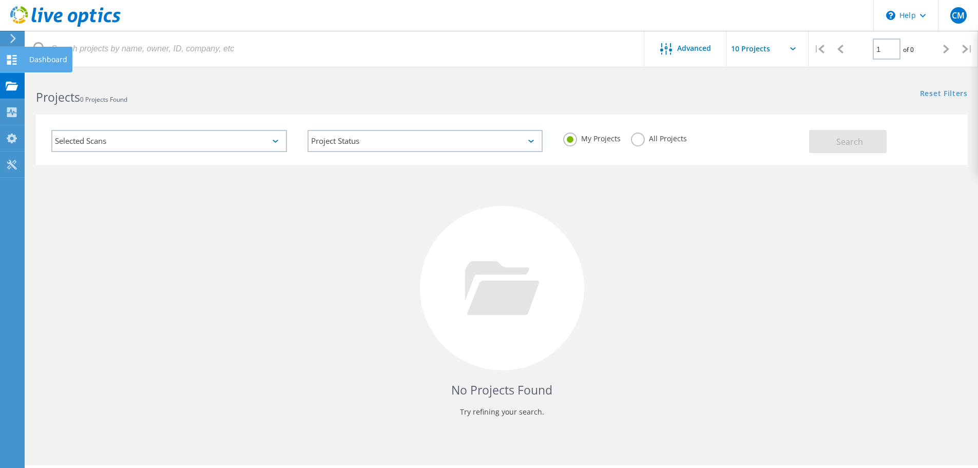
click at [16, 59] on use at bounding box center [12, 60] width 10 height 10
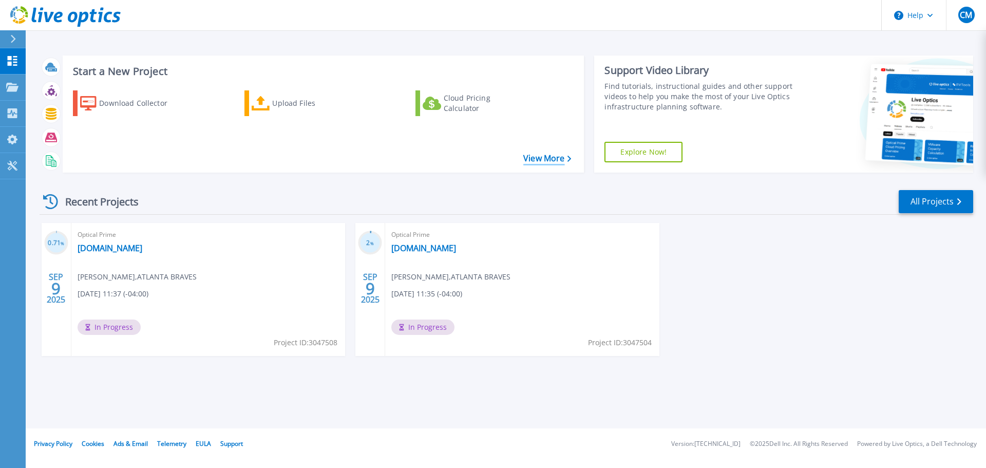
click at [526, 156] on link "View More" at bounding box center [547, 158] width 48 height 10
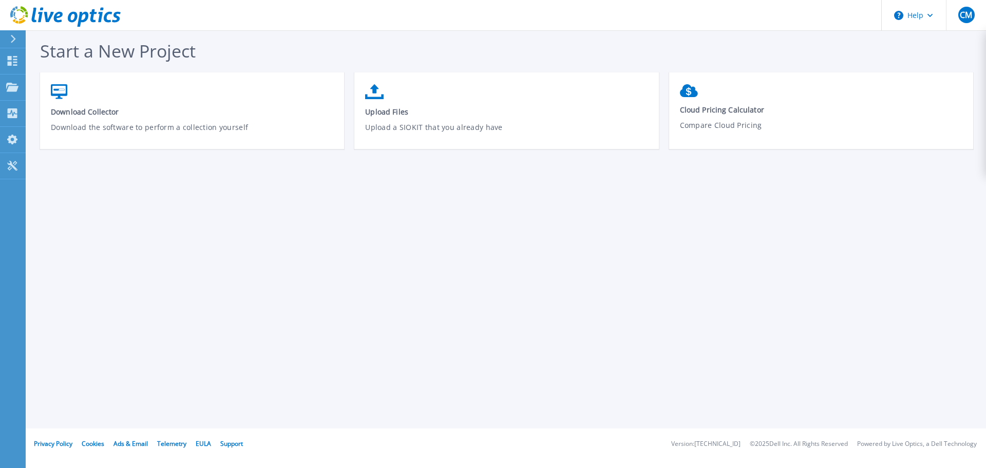
click at [14, 35] on icon at bounding box center [13, 39] width 6 height 8
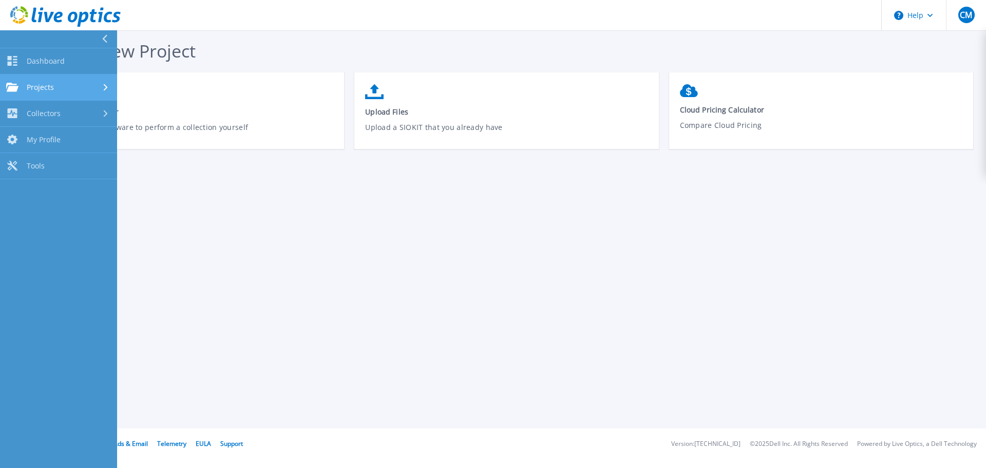
click at [36, 84] on span "Projects" at bounding box center [40, 87] width 27 height 9
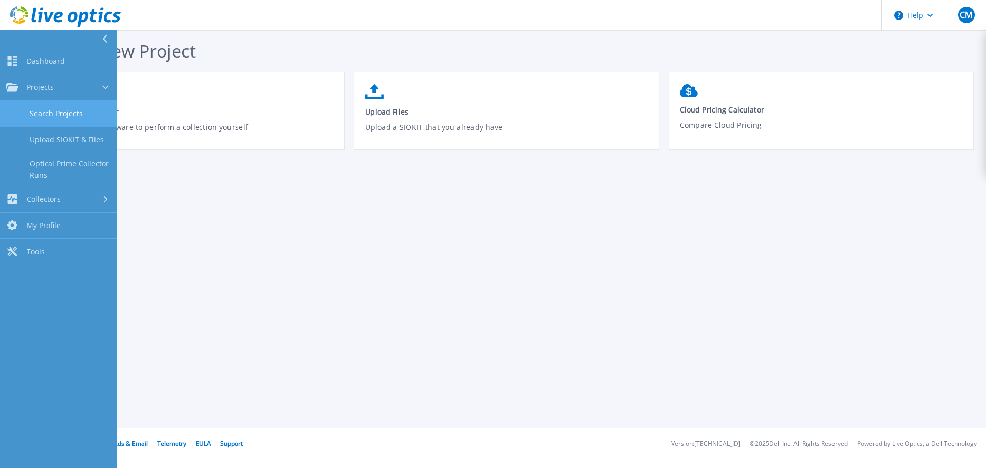
click at [82, 120] on link "Search Projects" at bounding box center [58, 114] width 117 height 26
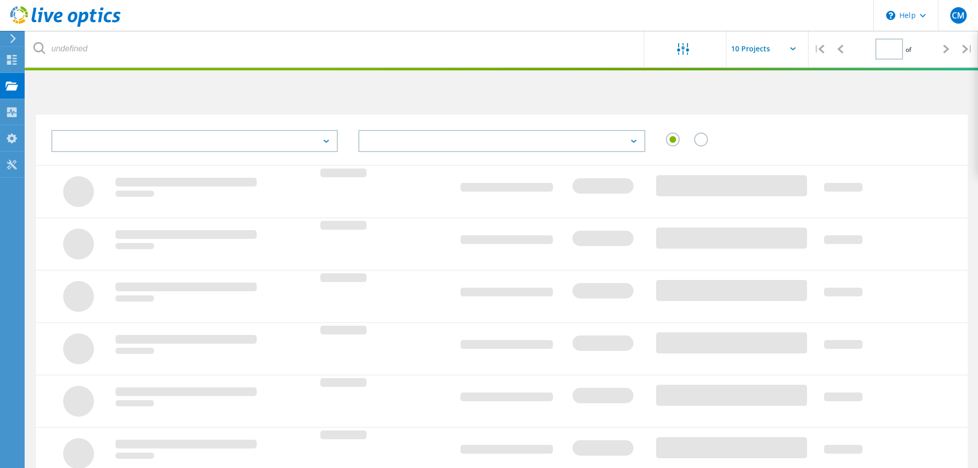
type input "1"
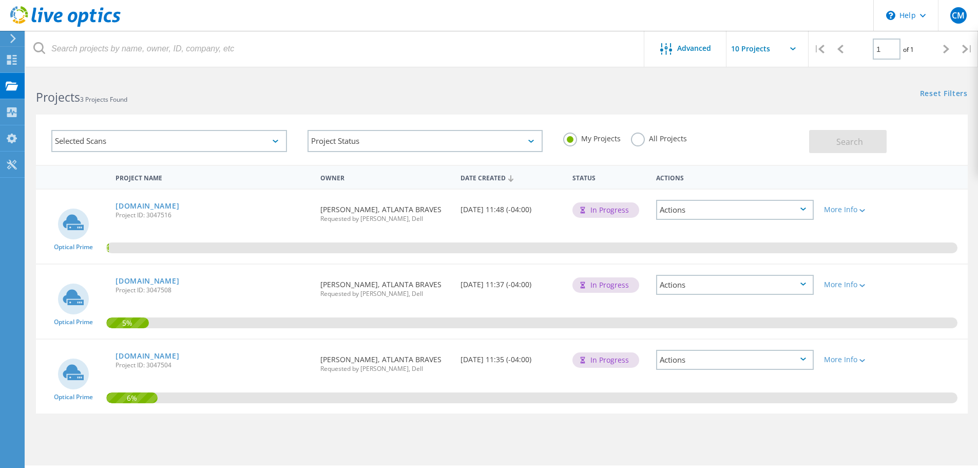
click at [775, 48] on input "text" at bounding box center [777, 49] width 103 height 36
click at [548, 86] on div "Reset Filters Show Filters" at bounding box center [739, 83] width 476 height 19
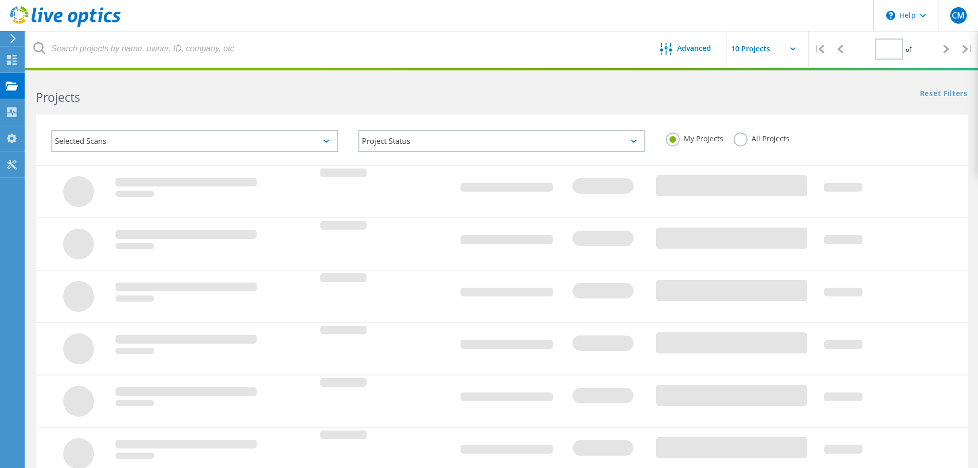
type input "1"
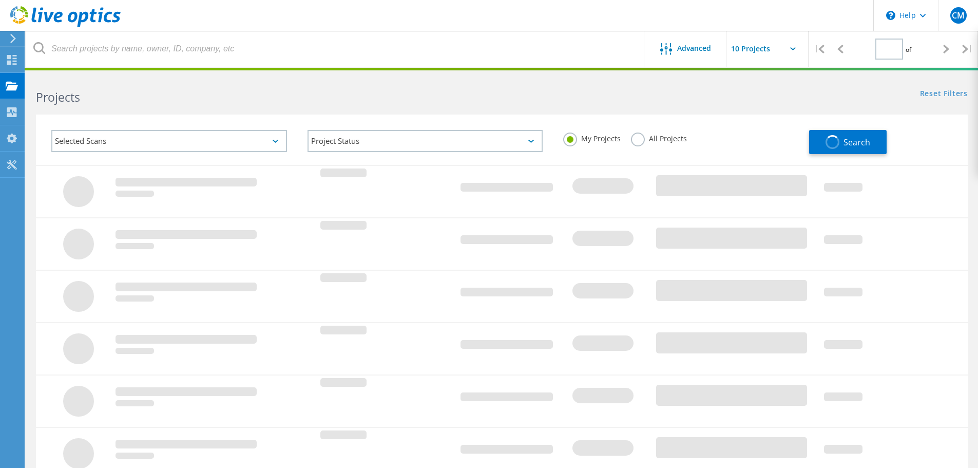
type input "1"
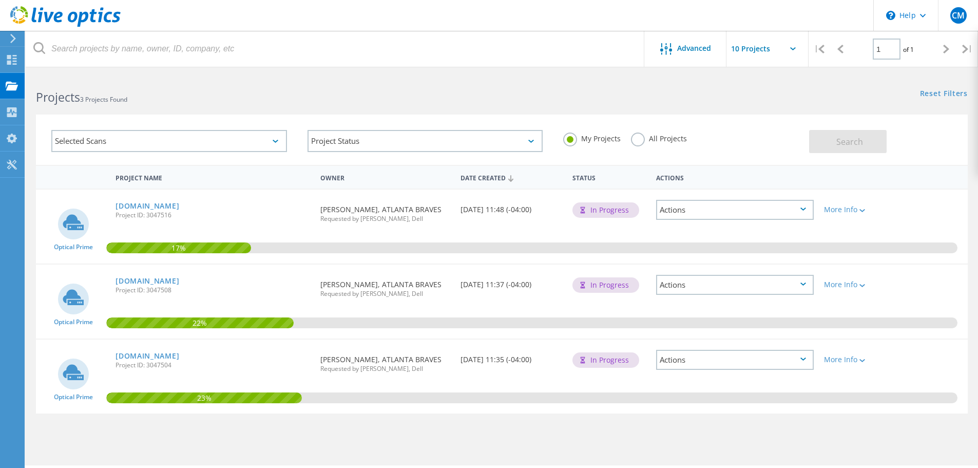
scroll to position [28, 0]
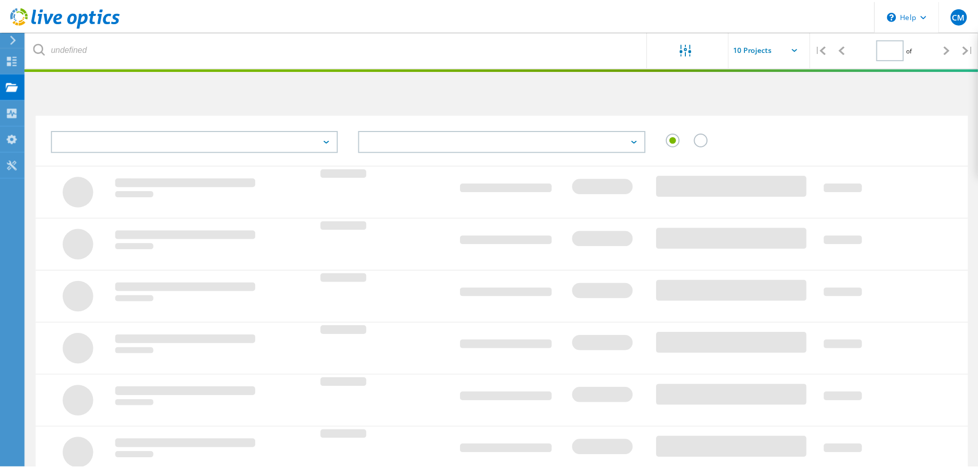
scroll to position [28, 0]
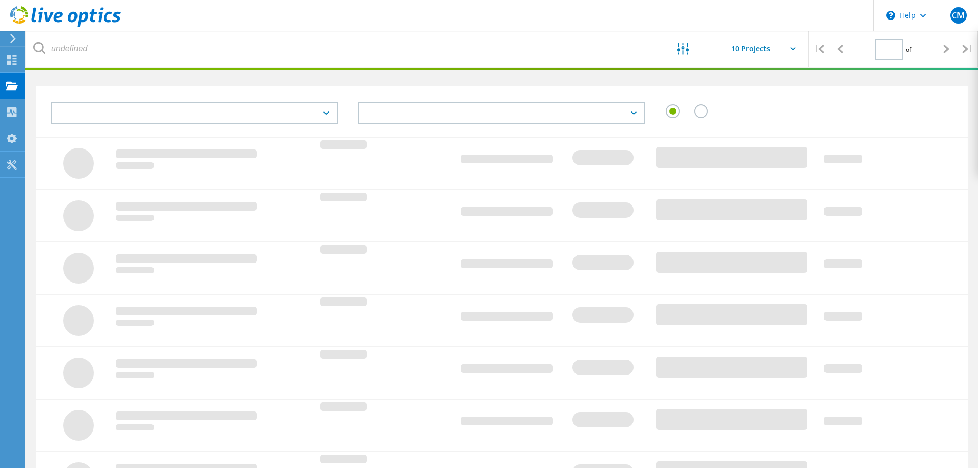
type input "1"
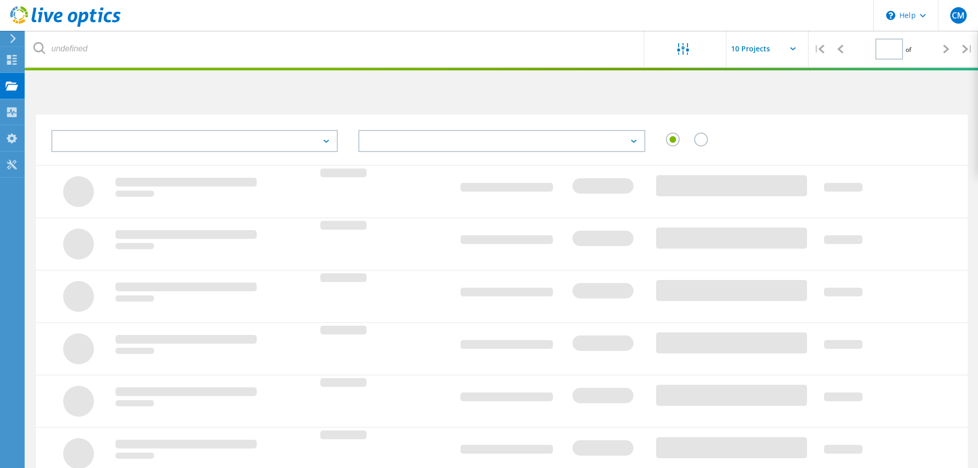
type input "1"
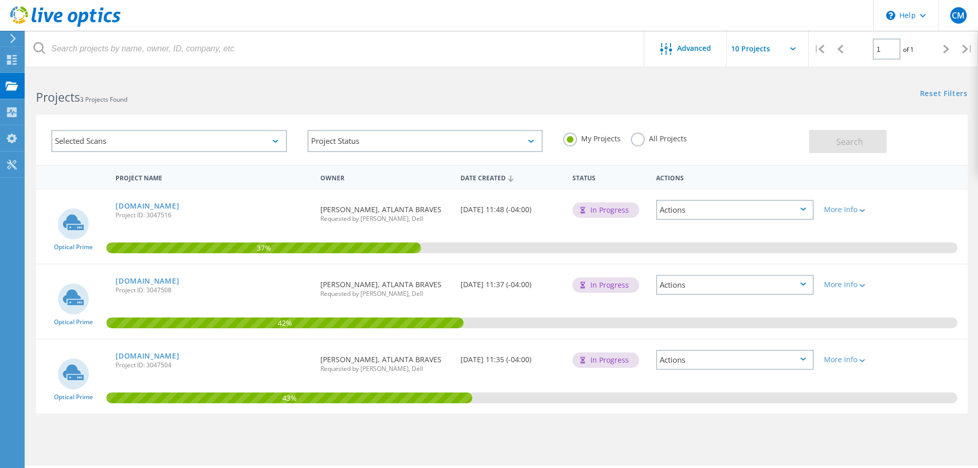
drag, startPoint x: 283, startPoint y: 46, endPoint x: 338, endPoint y: 70, distance: 60.7
click at [338, 70] on html "\n Help Explore Helpful Articles Contact Support CM End User chris mathewson ch…" at bounding box center [489, 248] width 978 height 496
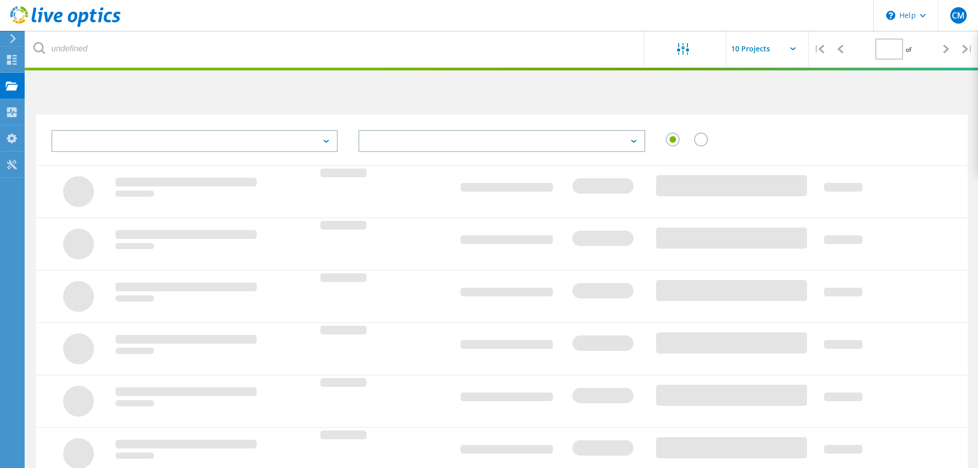
type input "1"
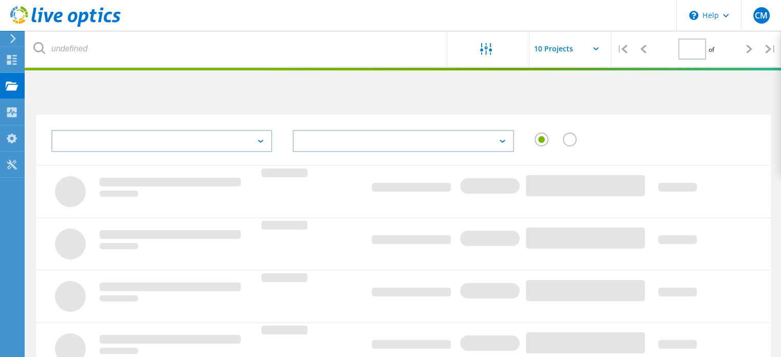
type input "1"
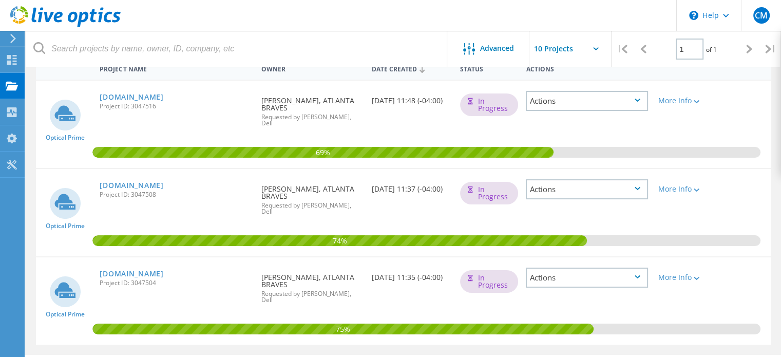
scroll to position [137, 0]
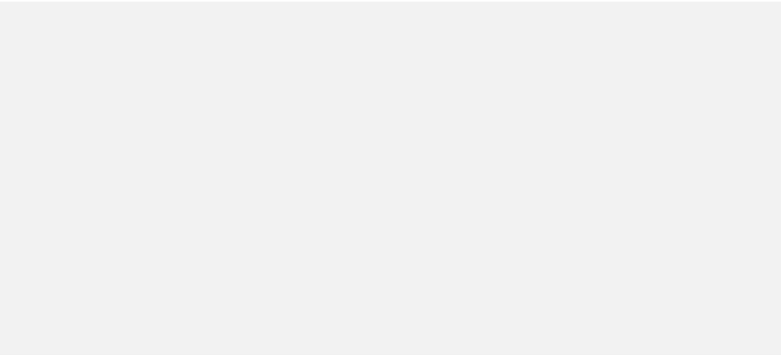
scroll to position [137, 0]
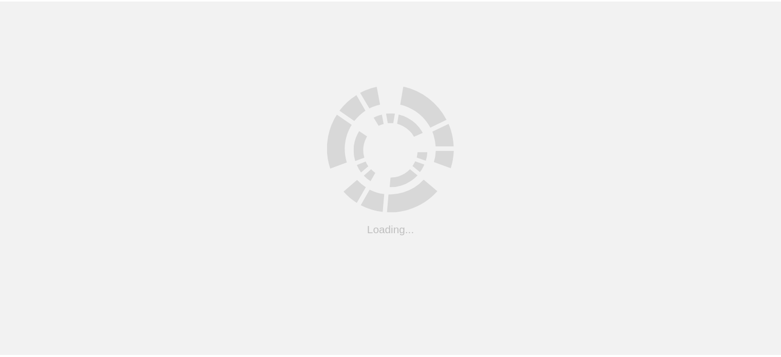
scroll to position [137, 0]
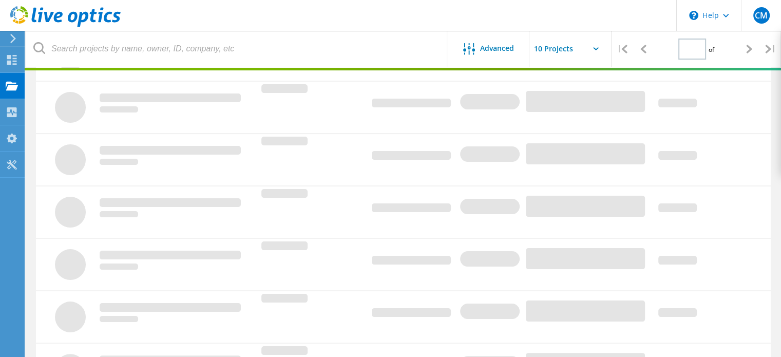
type input "1"
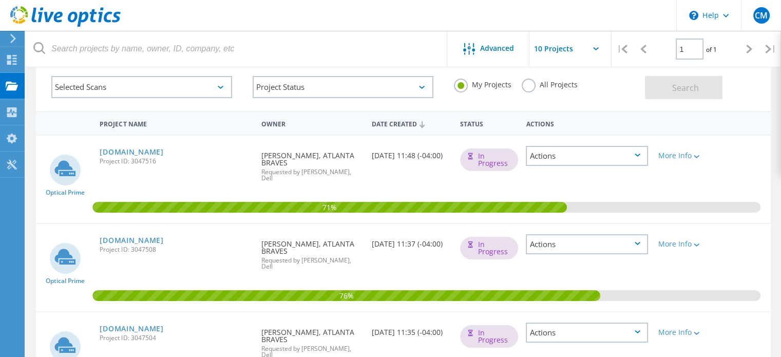
scroll to position [53, 0]
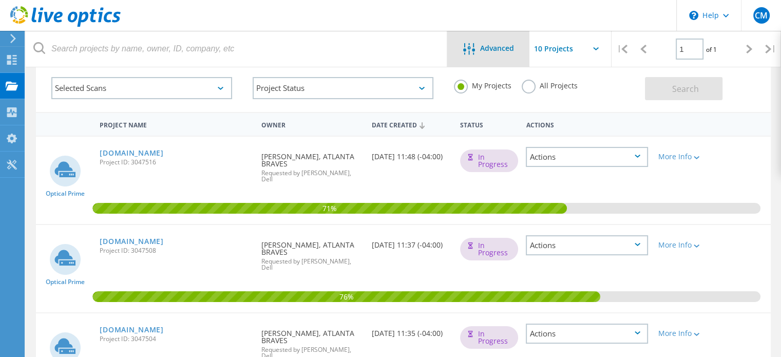
click at [472, 52] on icon at bounding box center [469, 49] width 12 height 12
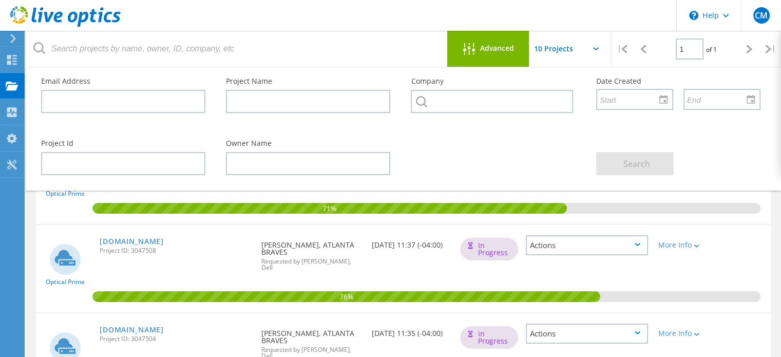
click at [501, 49] on span "Advanced" at bounding box center [497, 48] width 34 height 7
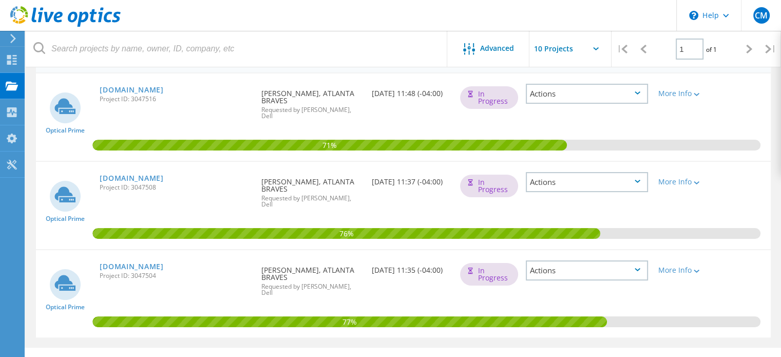
scroll to position [124, 0]
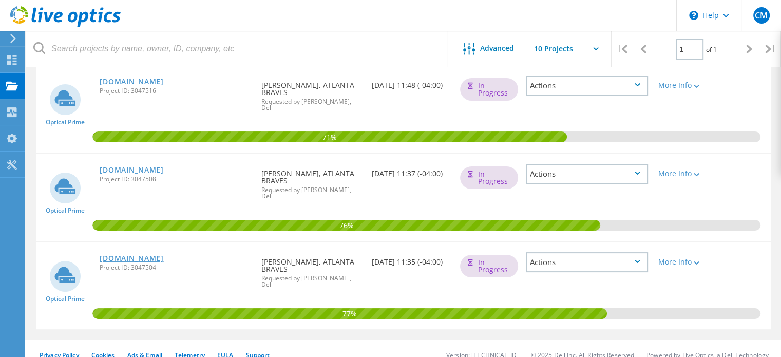
click at [156, 257] on link "[DOMAIN_NAME]" at bounding box center [132, 258] width 64 height 7
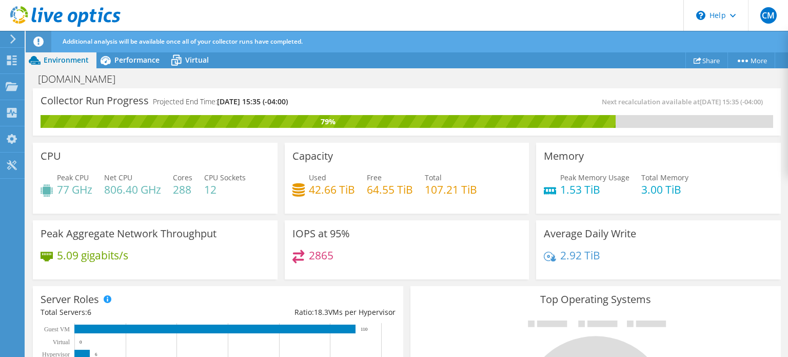
drag, startPoint x: 788, startPoint y: 132, endPoint x: 784, endPoint y: 192, distance: 60.7
click at [784, 192] on div "Collector Run Progress Projected End Time: 09/09/2025, 15:35 (-04:00) Next reca…" at bounding box center [407, 222] width 763 height 269
click at [192, 60] on span "Virtual" at bounding box center [197, 60] width 24 height 10
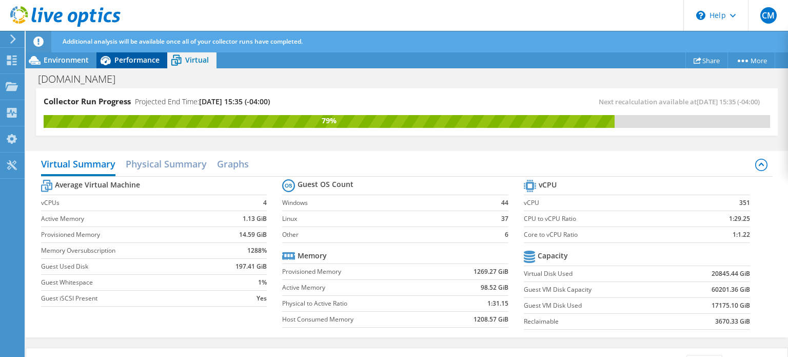
click at [137, 57] on span "Performance" at bounding box center [136, 60] width 45 height 10
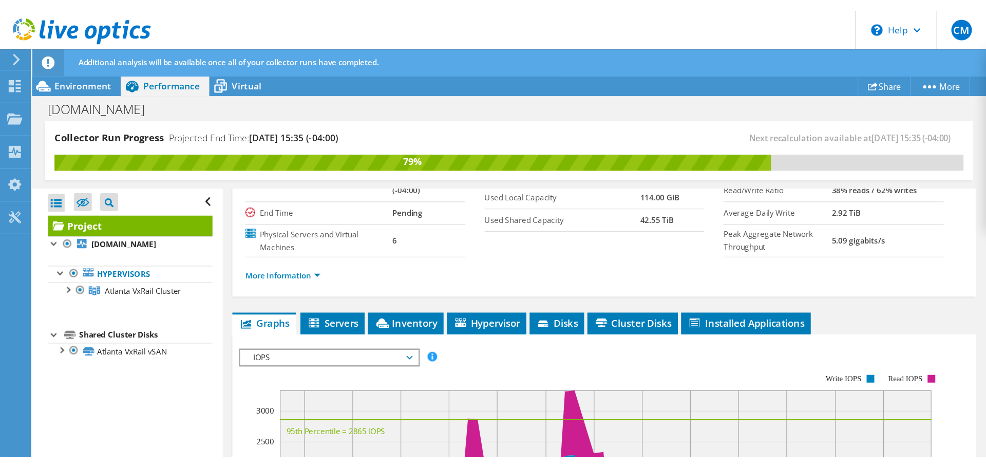
scroll to position [106, 0]
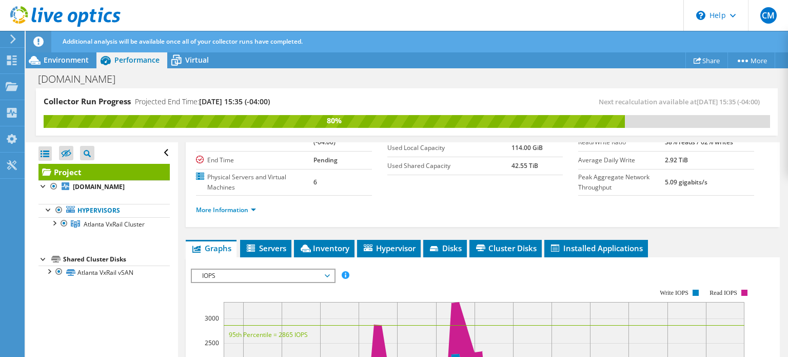
click at [10, 36] on icon at bounding box center [13, 38] width 8 height 9
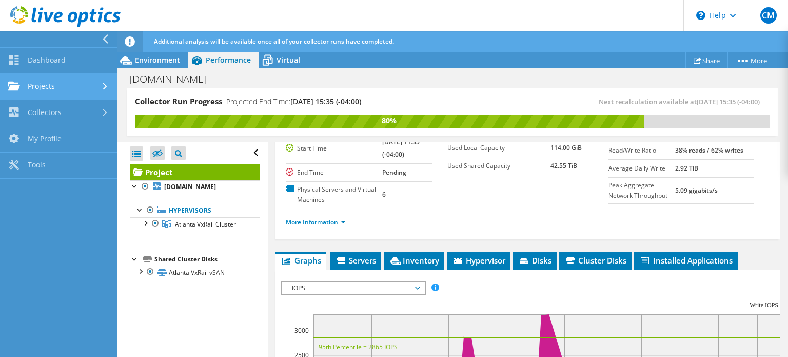
click at [38, 82] on link "Projects" at bounding box center [58, 87] width 117 height 26
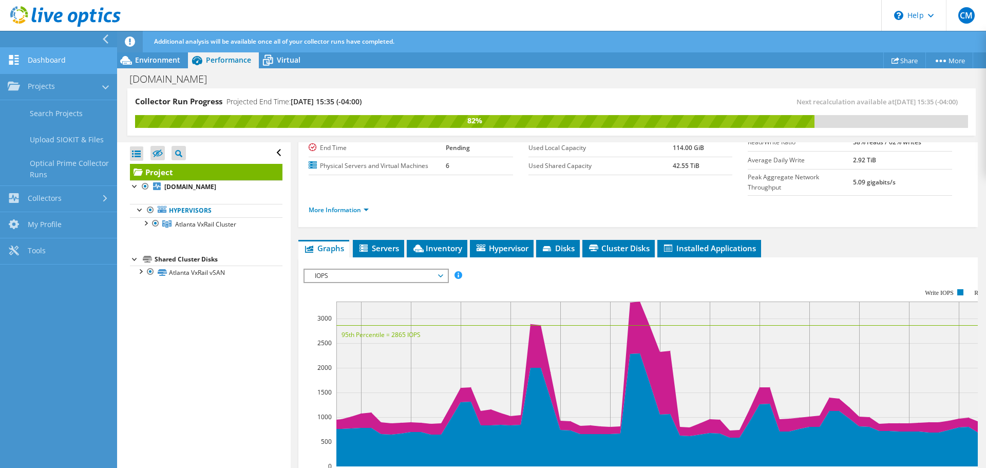
click at [44, 61] on link "Dashboard" at bounding box center [58, 61] width 117 height 26
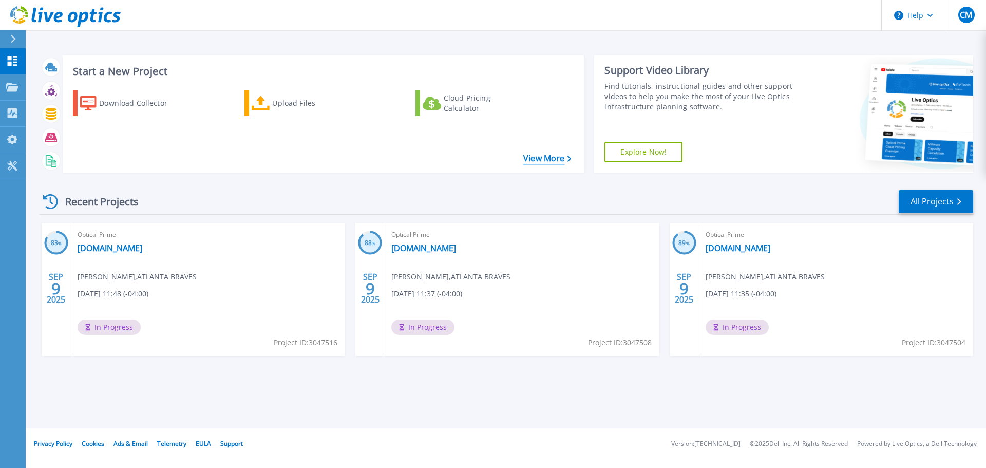
click at [551, 163] on link "View More" at bounding box center [547, 158] width 48 height 10
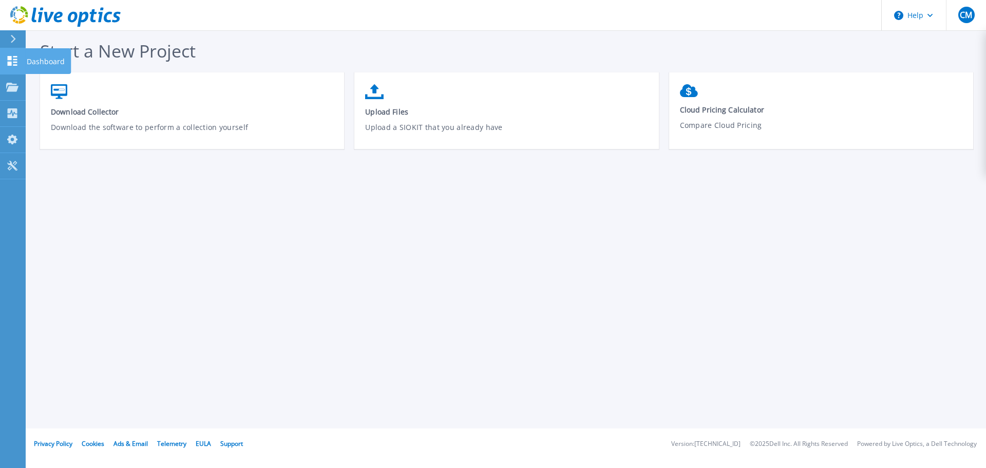
click at [10, 56] on icon at bounding box center [13, 61] width 10 height 10
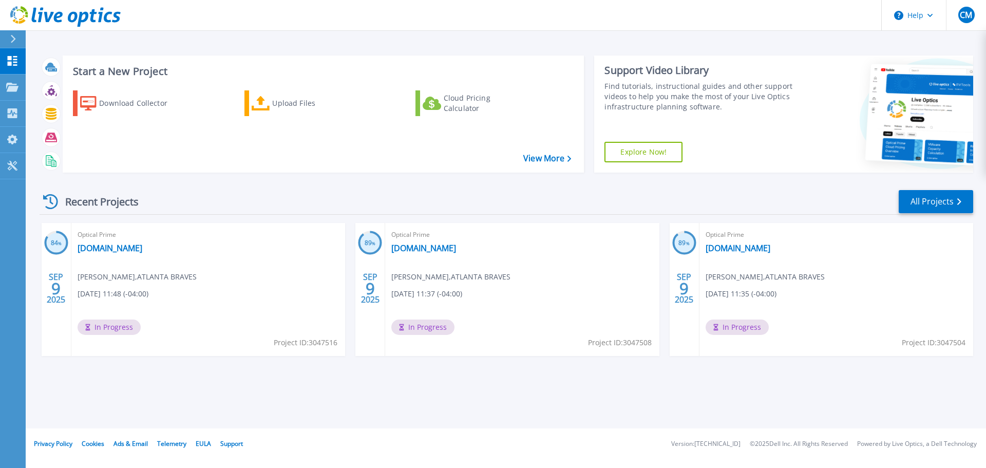
drag, startPoint x: 0, startPoint y: 0, endPoint x: 12, endPoint y: 38, distance: 39.8
click at [12, 38] on icon at bounding box center [13, 39] width 6 height 8
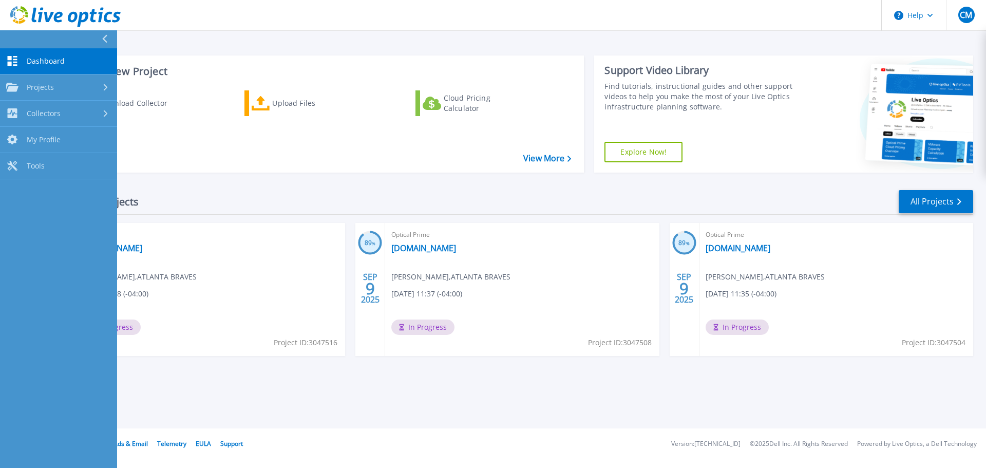
click at [26, 62] on link "Dashboard Dashboard" at bounding box center [58, 61] width 117 height 26
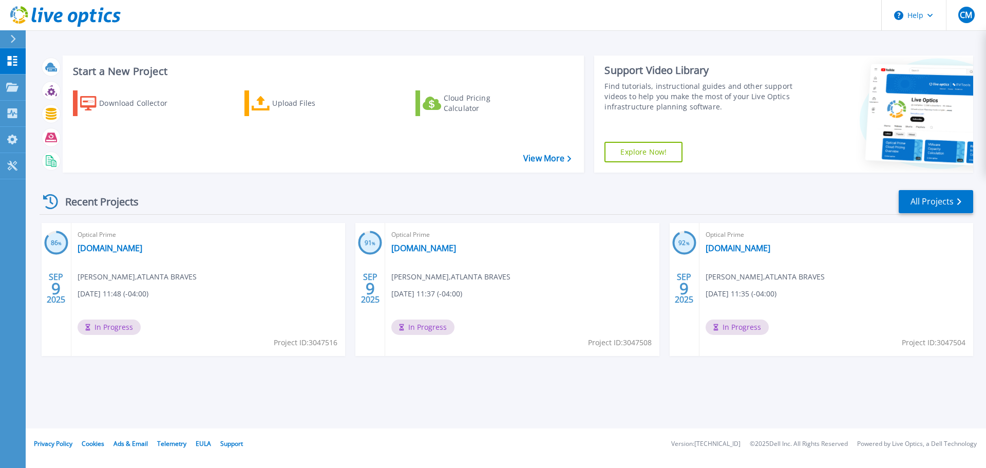
drag, startPoint x: 885, startPoint y: 118, endPoint x: 853, endPoint y: 116, distance: 32.9
click at [884, 116] on icon at bounding box center [941, 116] width 155 height 104
drag, startPoint x: 267, startPoint y: 1, endPoint x: 407, endPoint y: 202, distance: 245.0
click at [407, 202] on div "Recent Projects All Projects" at bounding box center [506, 202] width 933 height 26
click at [14, 40] on icon at bounding box center [13, 39] width 5 height 8
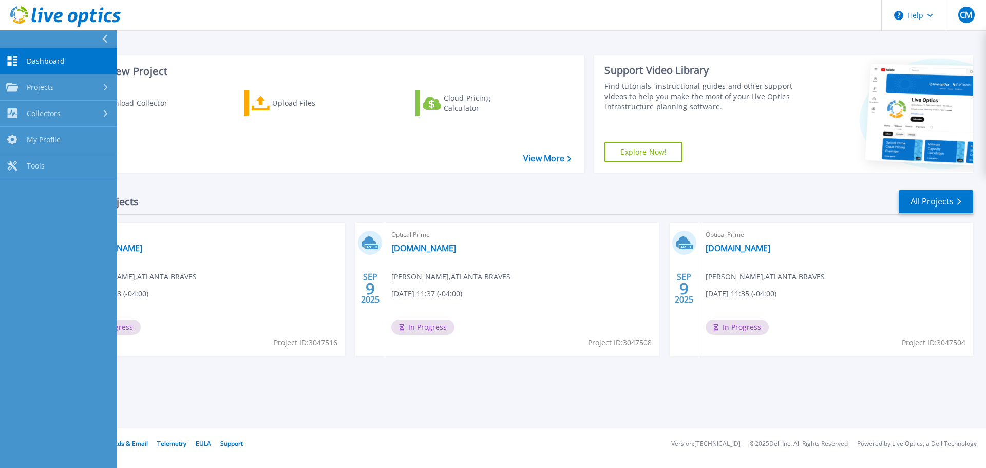
click at [101, 36] on div at bounding box center [109, 38] width 16 height 17
